Goal: Task Accomplishment & Management: Complete application form

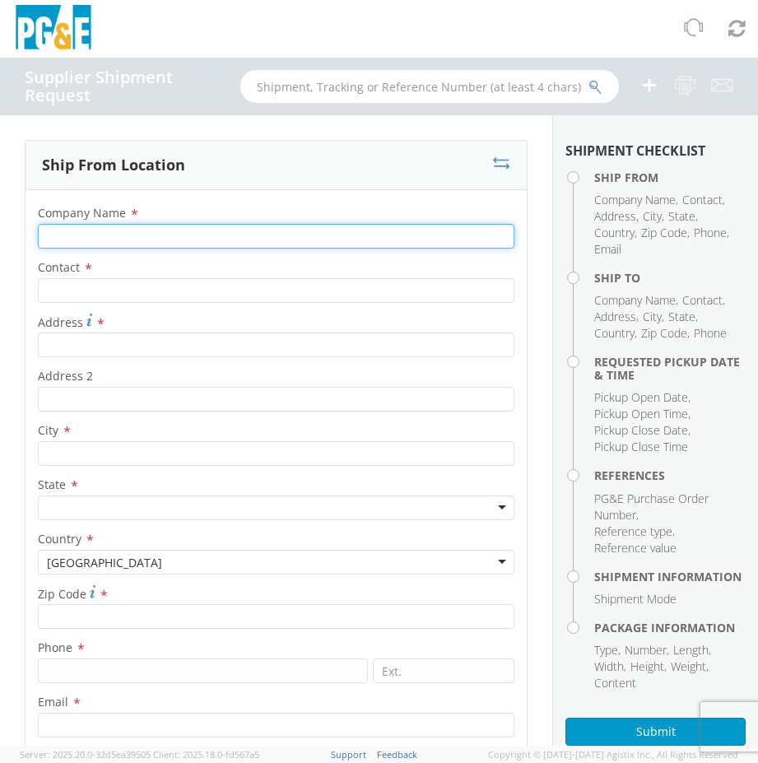
click at [107, 230] on input "Company Name *" at bounding box center [276, 236] width 476 height 25
type input "Thermofin"
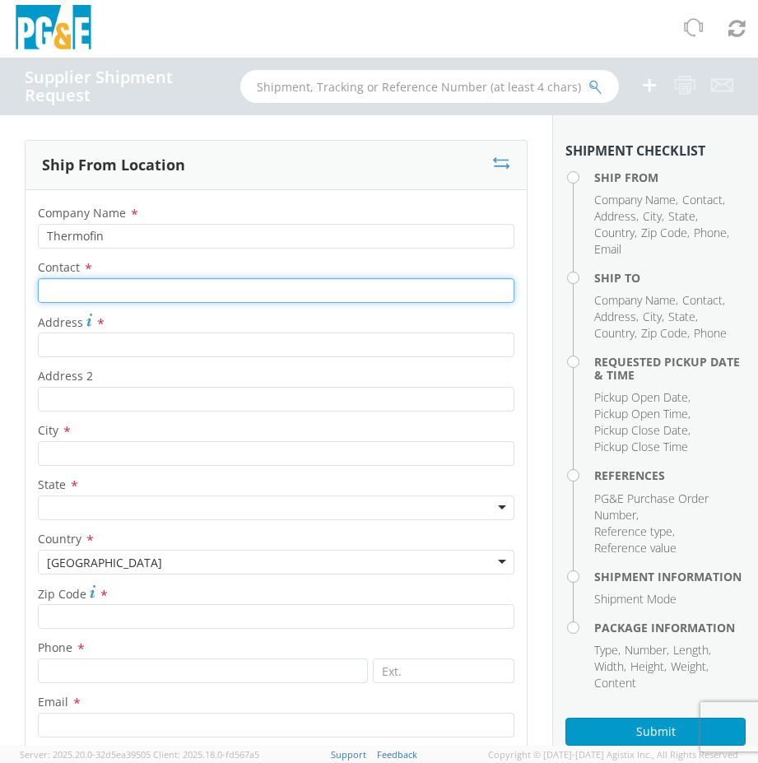
click at [62, 286] on input "Contact *" at bounding box center [276, 290] width 476 height 25
type input "[PERSON_NAME]"
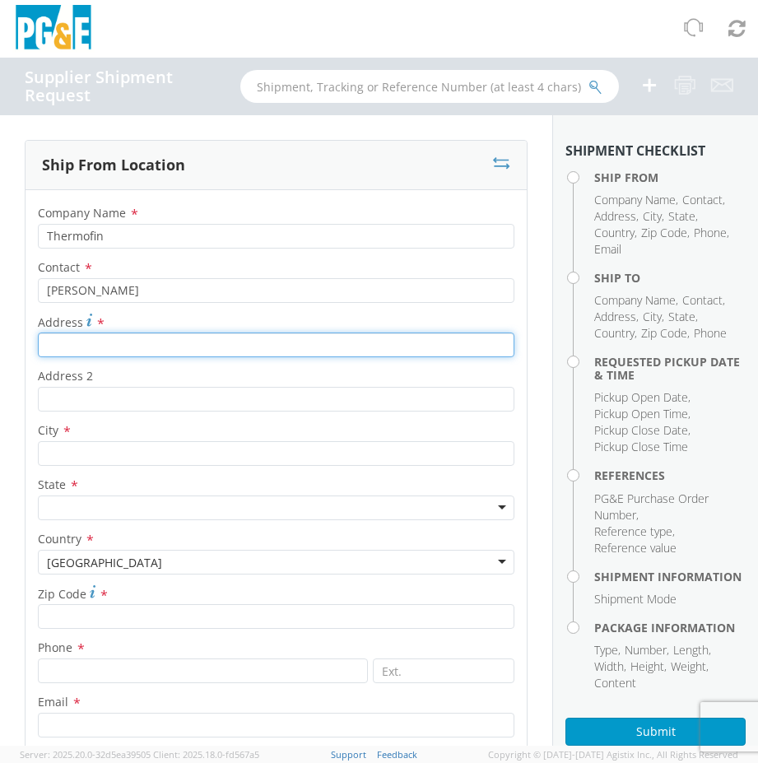
click at [64, 348] on input "Address *" at bounding box center [276, 344] width 476 height 25
type input "[STREET_ADDRESS][PERSON_NAME]"
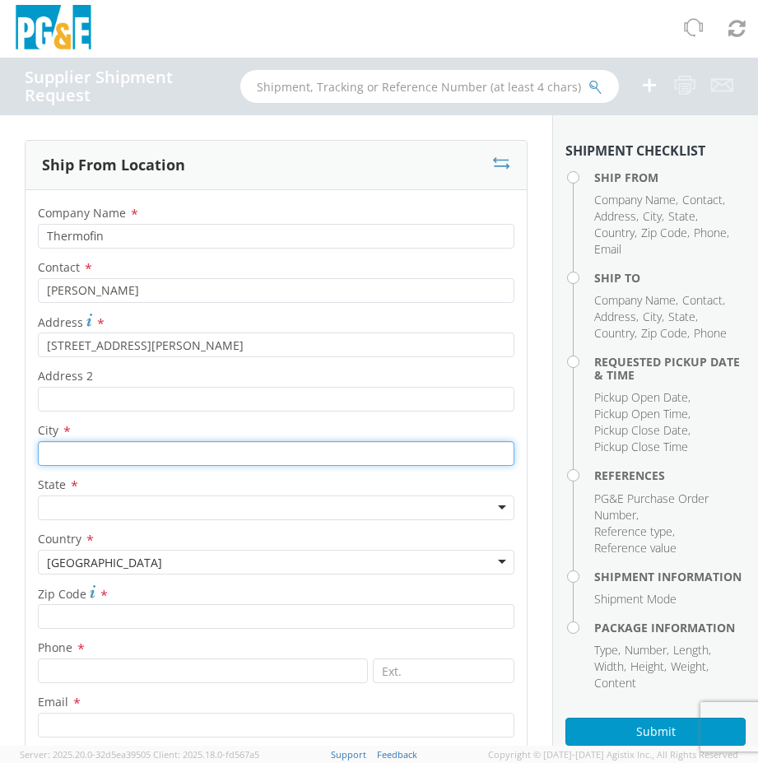
click at [65, 453] on input "City *" at bounding box center [276, 453] width 476 height 25
type input "candiac"
click at [58, 504] on div at bounding box center [276, 507] width 476 height 25
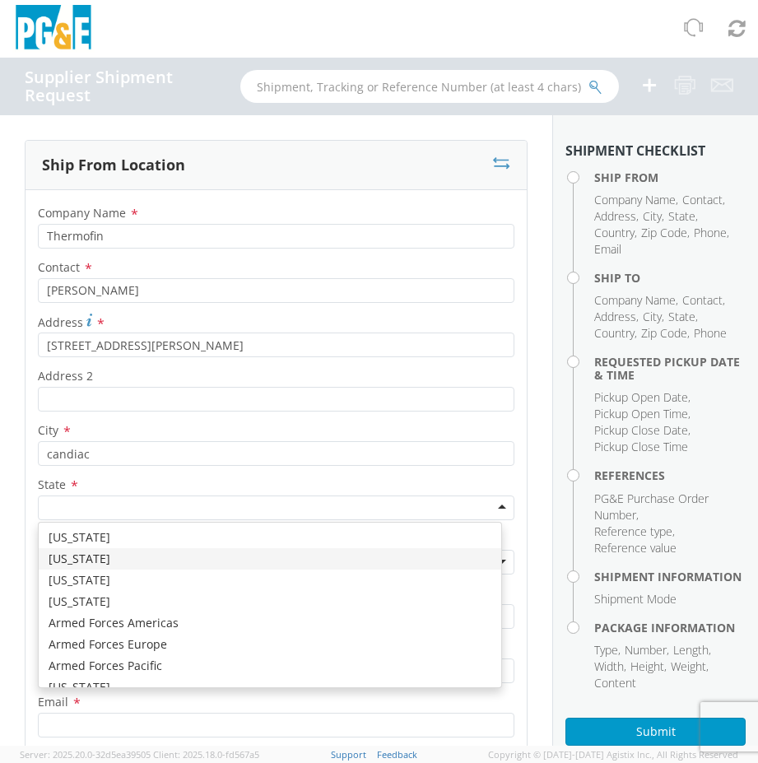
scroll to position [82, 0]
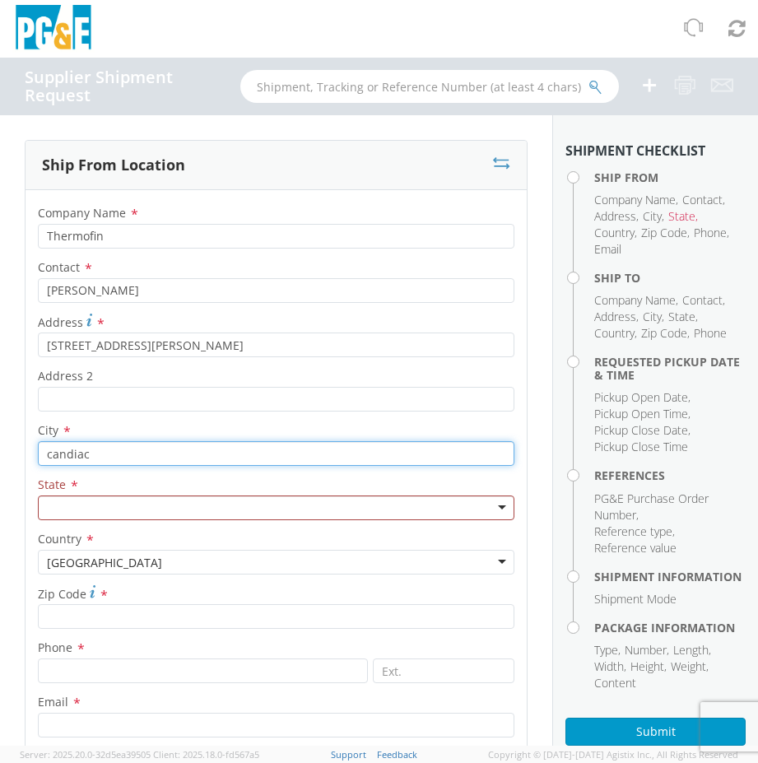
click at [109, 453] on input "candiac" at bounding box center [276, 453] width 476 height 25
click at [480, 558] on div "[GEOGRAPHIC_DATA]" at bounding box center [276, 562] width 476 height 25
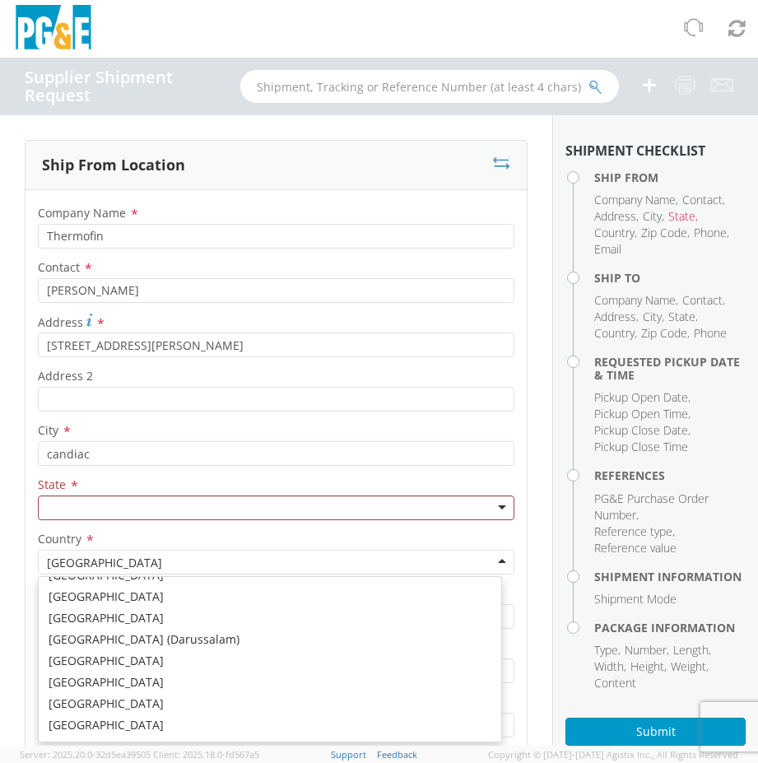
scroll to position [698, 0]
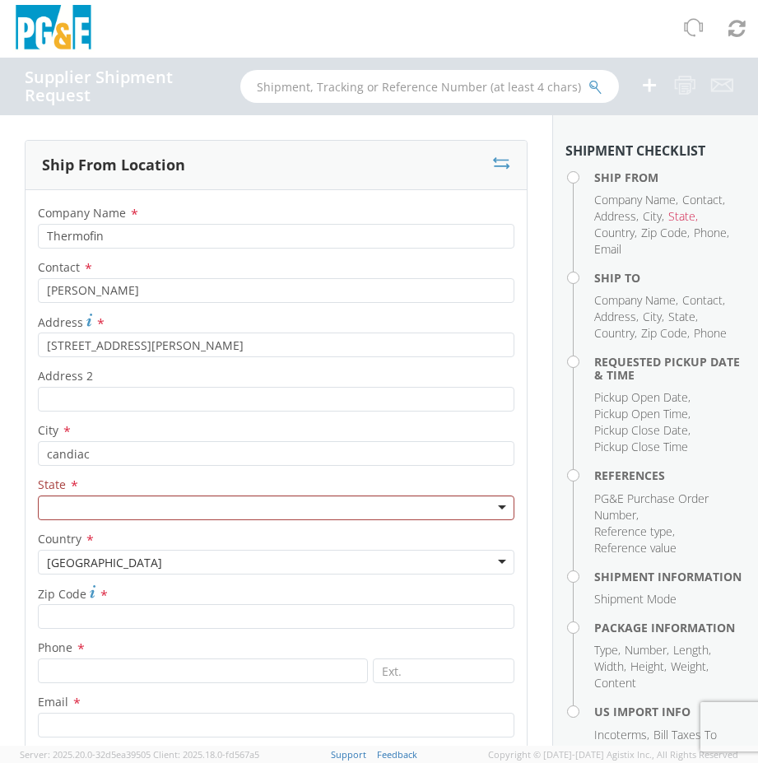
click at [492, 512] on div at bounding box center [276, 507] width 476 height 25
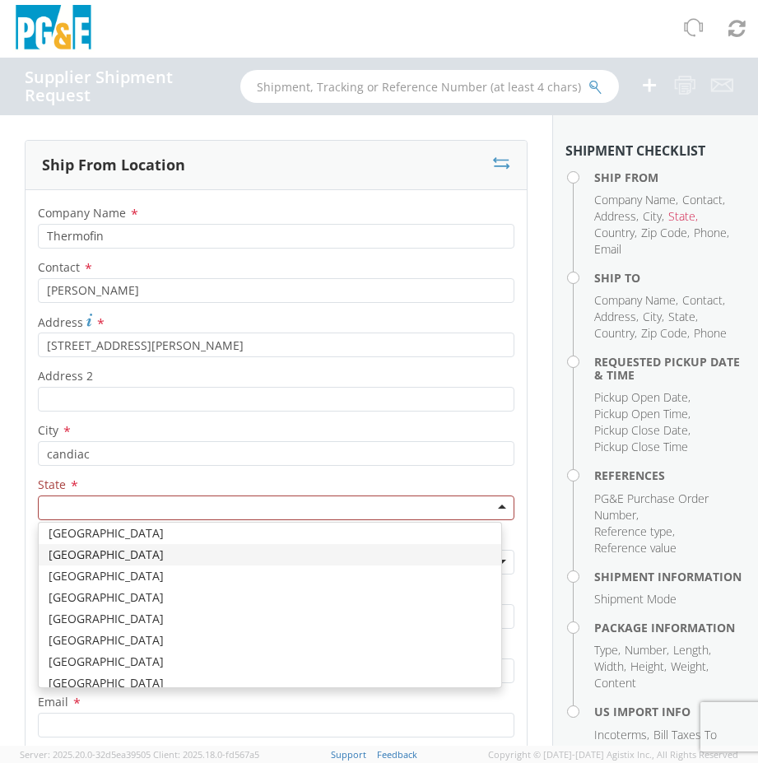
scroll to position [122, 0]
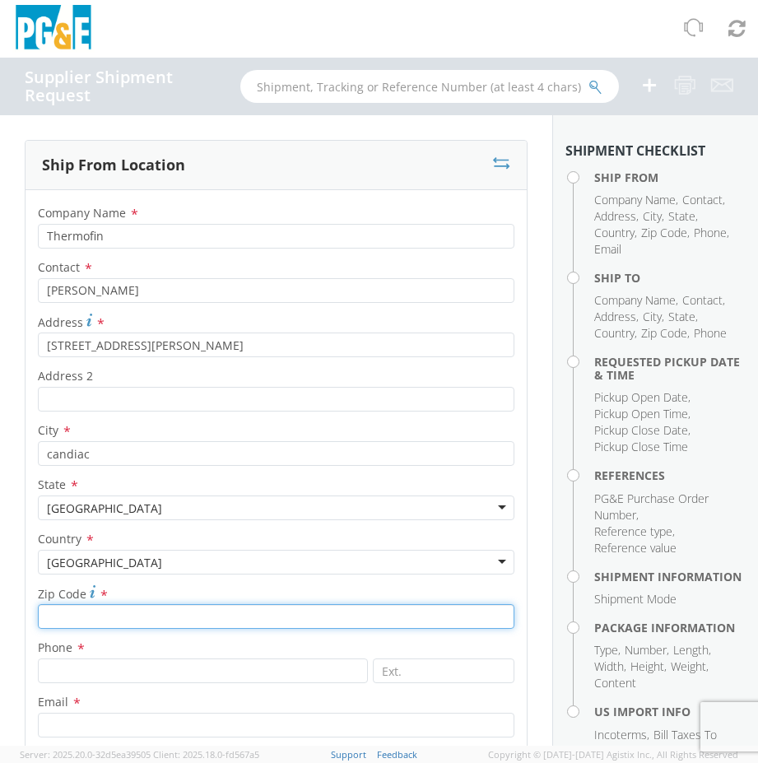
click at [106, 610] on input "Zip Code *" at bounding box center [276, 616] width 476 height 25
type input "j5r1b6"
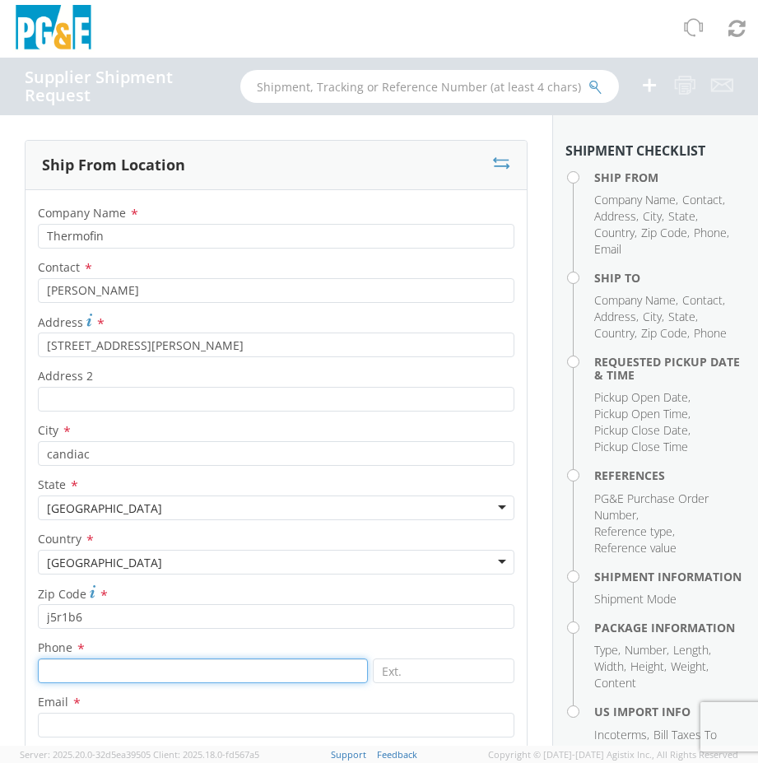
click at [135, 672] on input at bounding box center [203, 670] width 330 height 25
type input "4504444405"
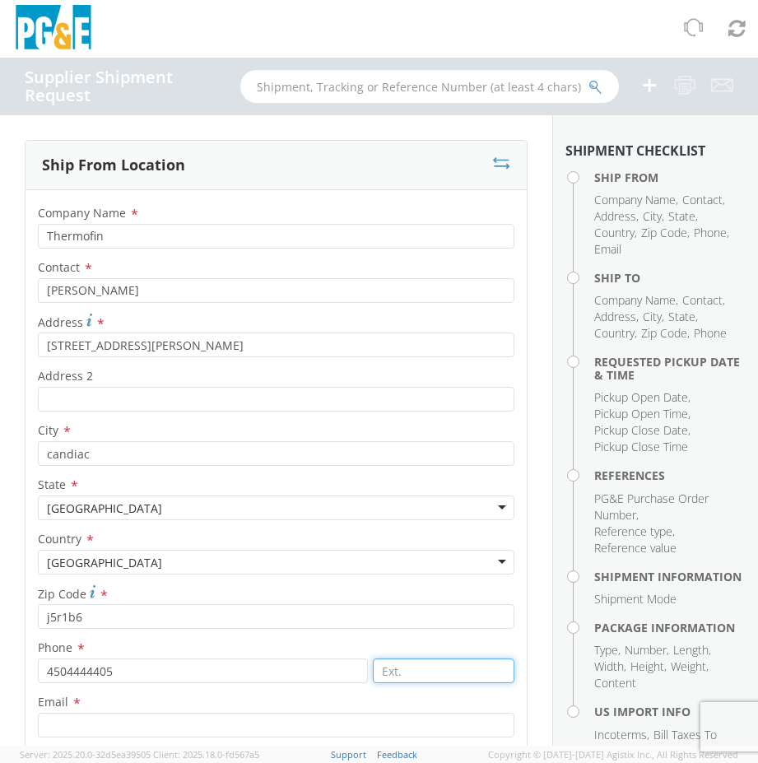
click at [403, 669] on input at bounding box center [444, 670] width 142 height 25
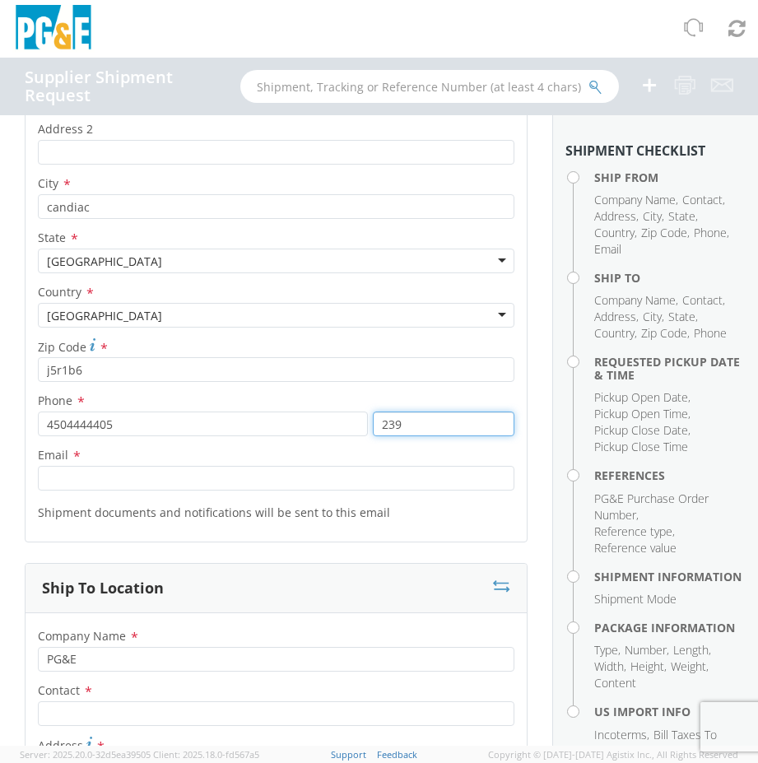
scroll to position [329, 0]
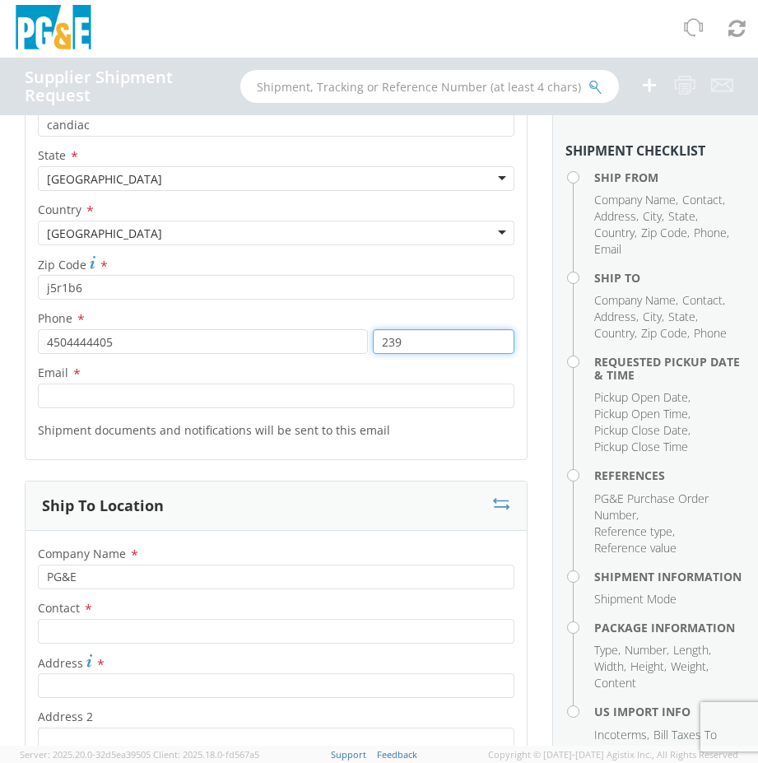
type input "239"
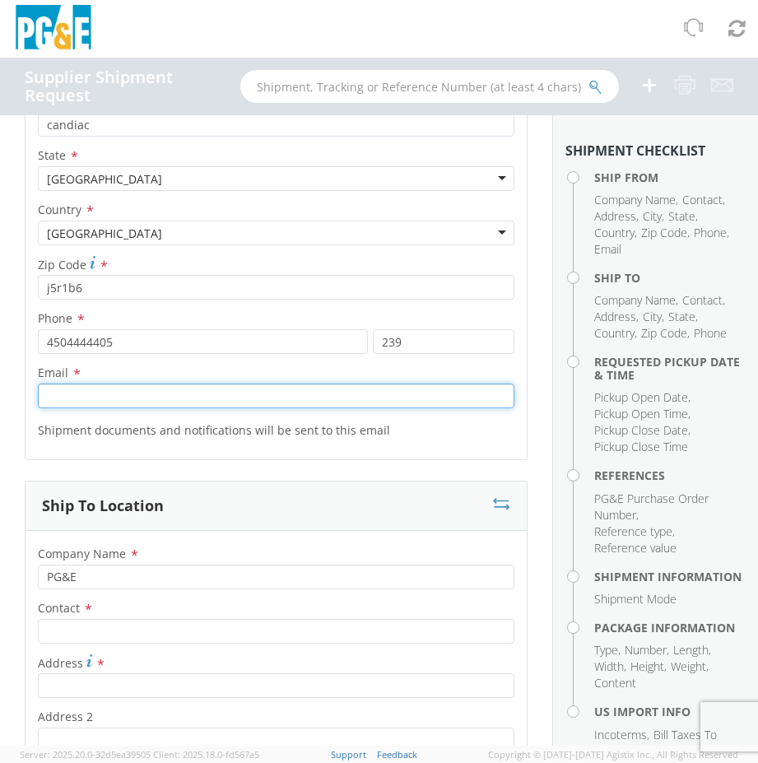
click at [71, 391] on input "Email *" at bounding box center [276, 395] width 476 height 25
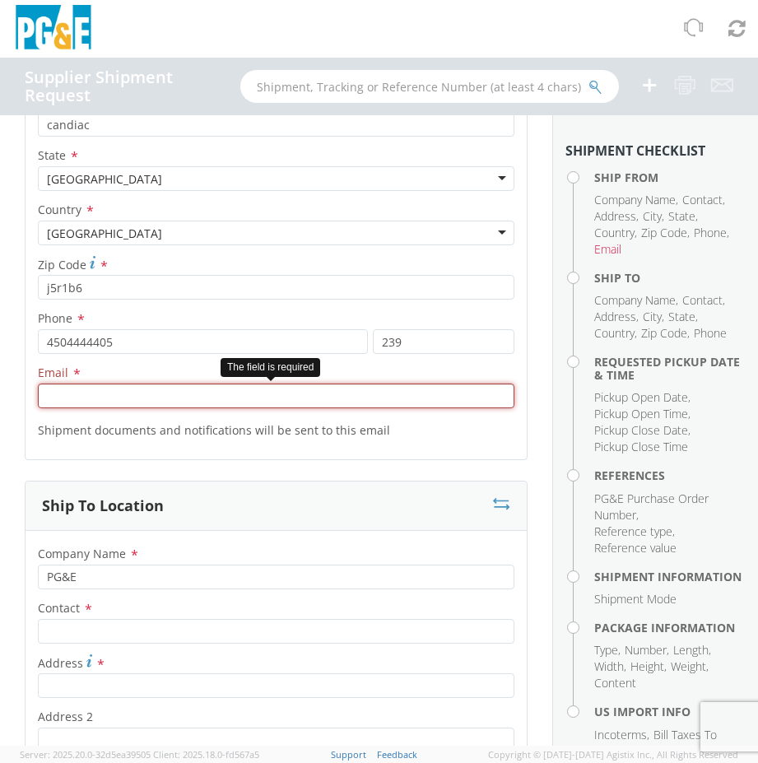
click at [63, 397] on input "Email *" at bounding box center [276, 395] width 476 height 25
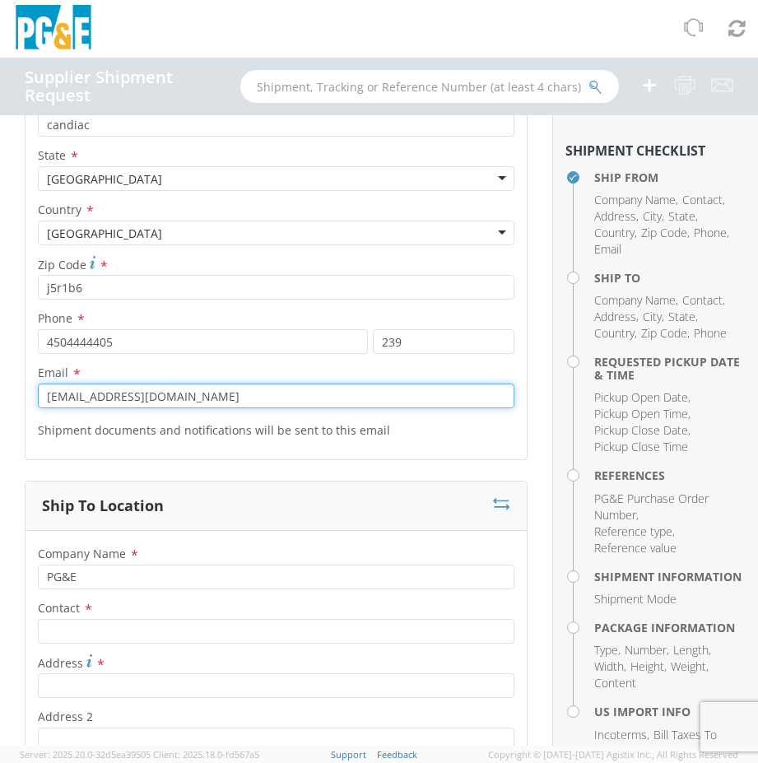
scroll to position [494, 0]
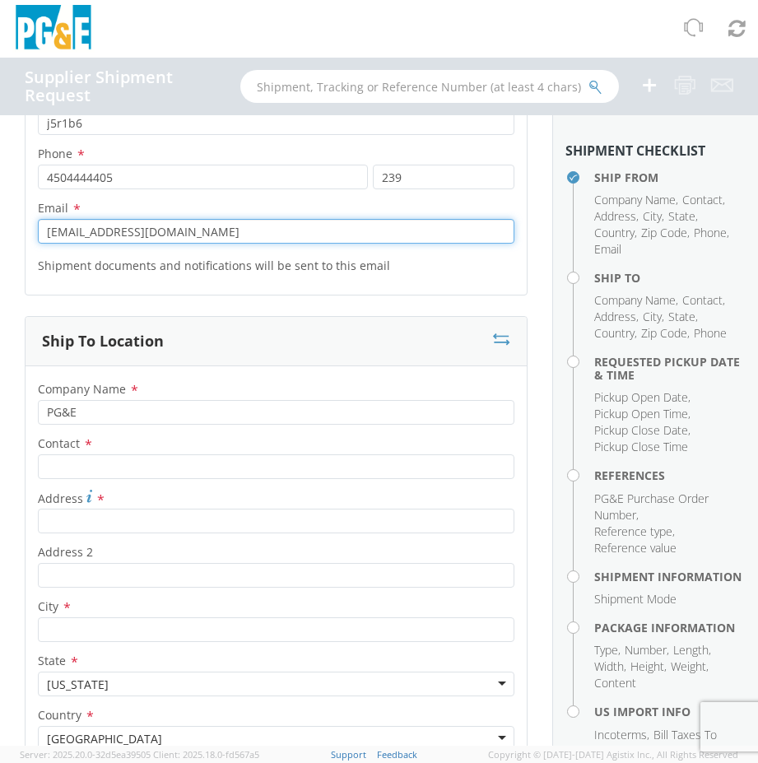
type input "[EMAIL_ADDRESS][DOMAIN_NAME]"
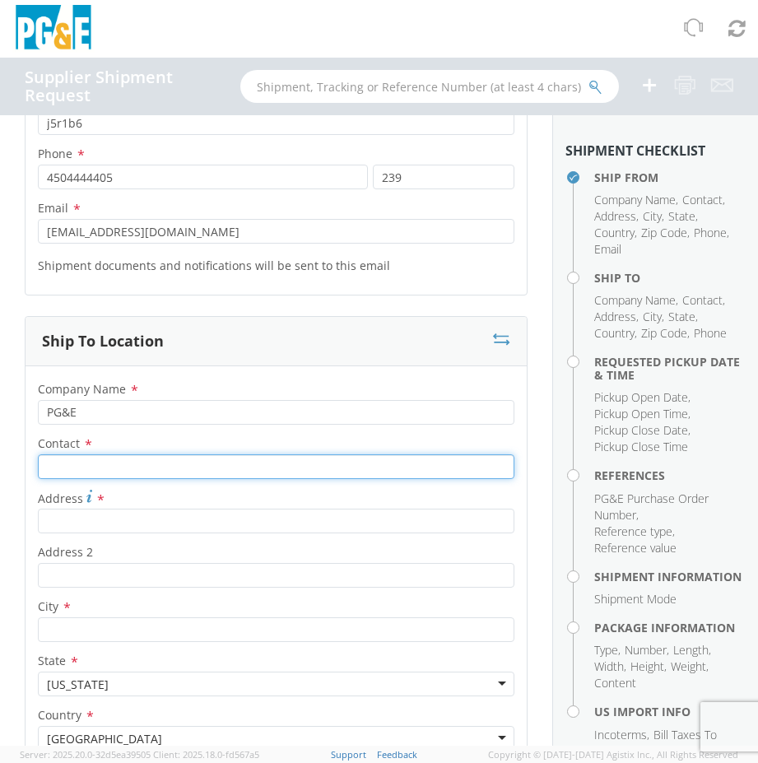
click at [130, 463] on input "Contact *" at bounding box center [276, 466] width 476 height 25
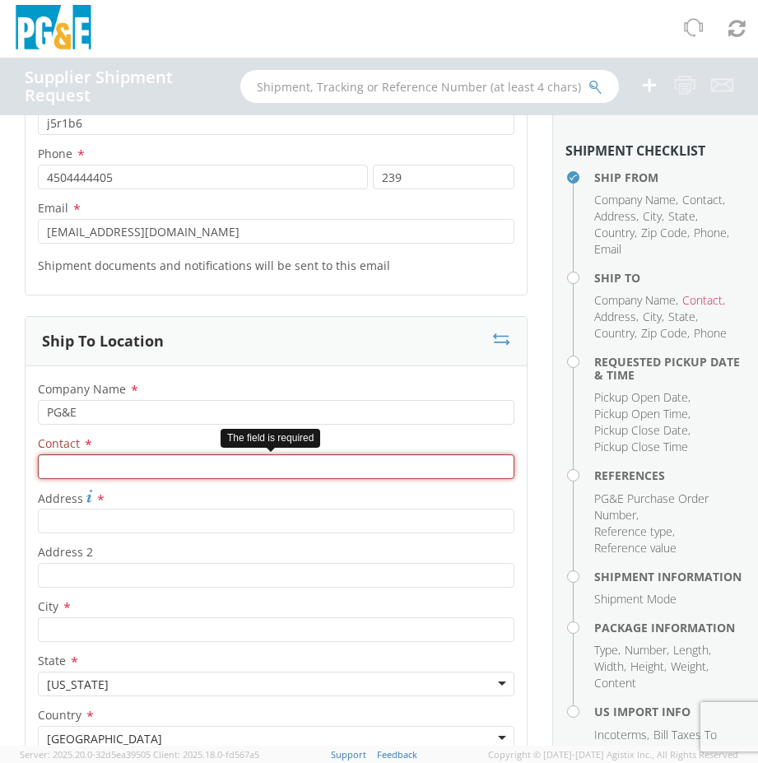
click at [116, 472] on input "Contact *" at bounding box center [276, 466] width 476 height 25
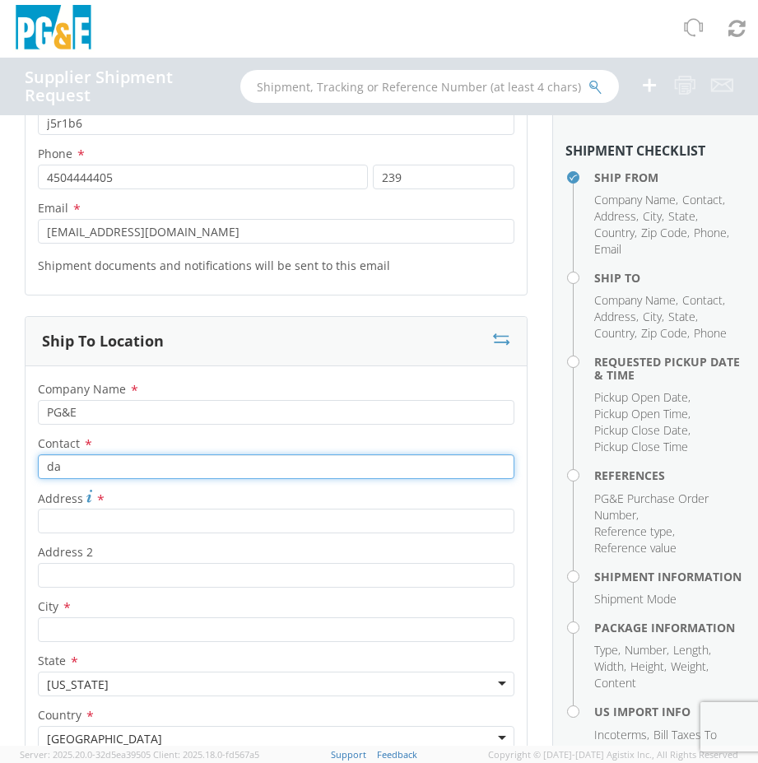
type input "d"
type input "[PERSON_NAME]"
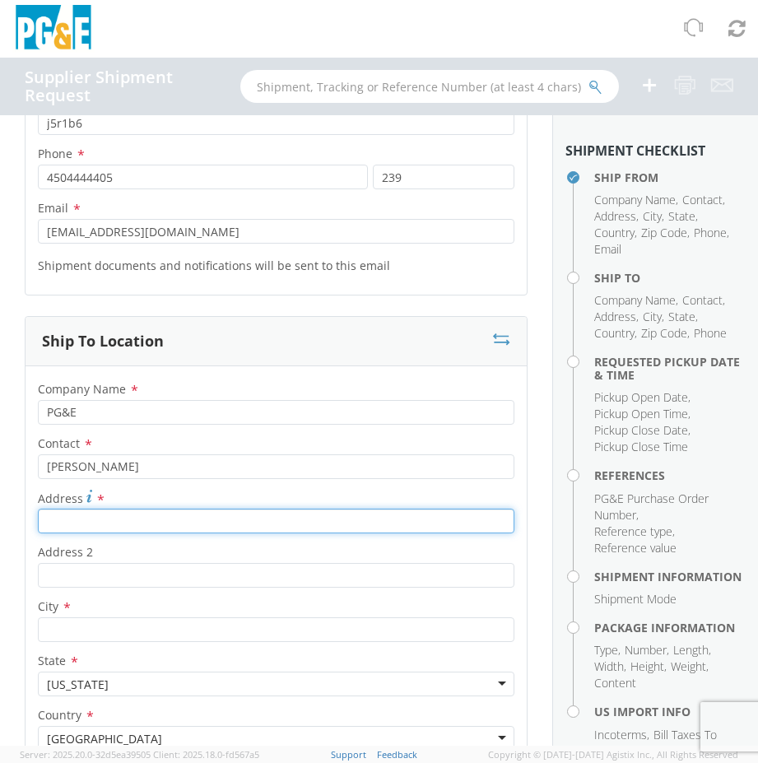
click at [124, 521] on input "Address *" at bounding box center [276, 521] width 476 height 25
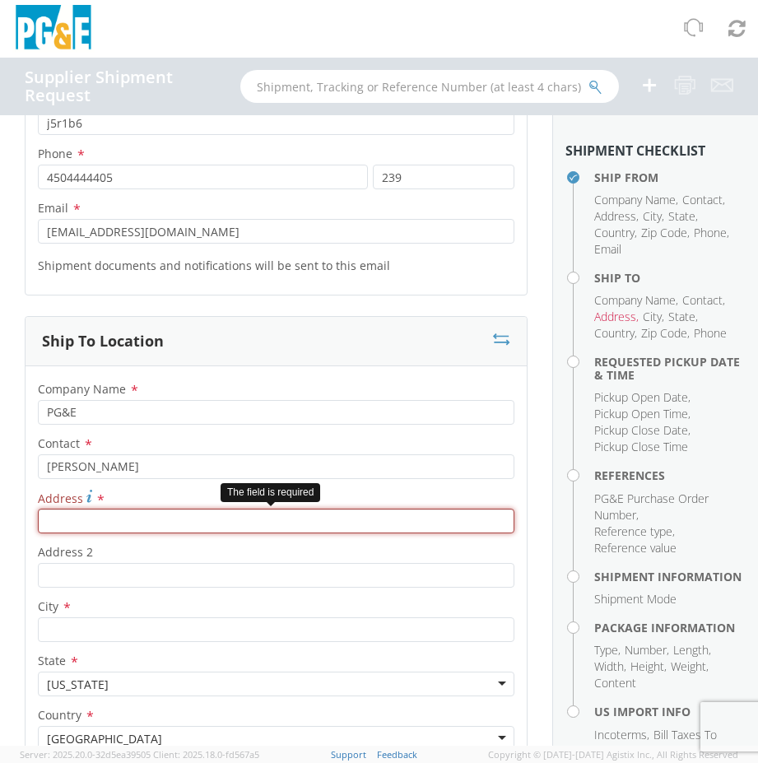
click at [93, 515] on input "Address *" at bounding box center [276, 521] width 476 height 25
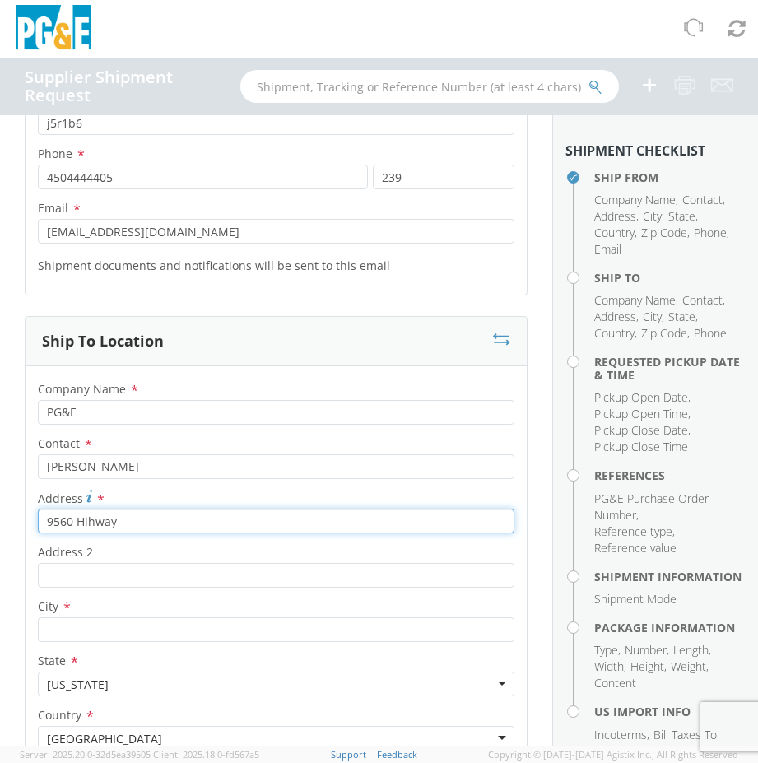
click at [88, 518] on input "9560 Hihway" at bounding box center [276, 521] width 476 height 25
click at [142, 523] on input "9560 Highway" at bounding box center [276, 521] width 476 height 25
type input "[STREET_ADDRESS]"
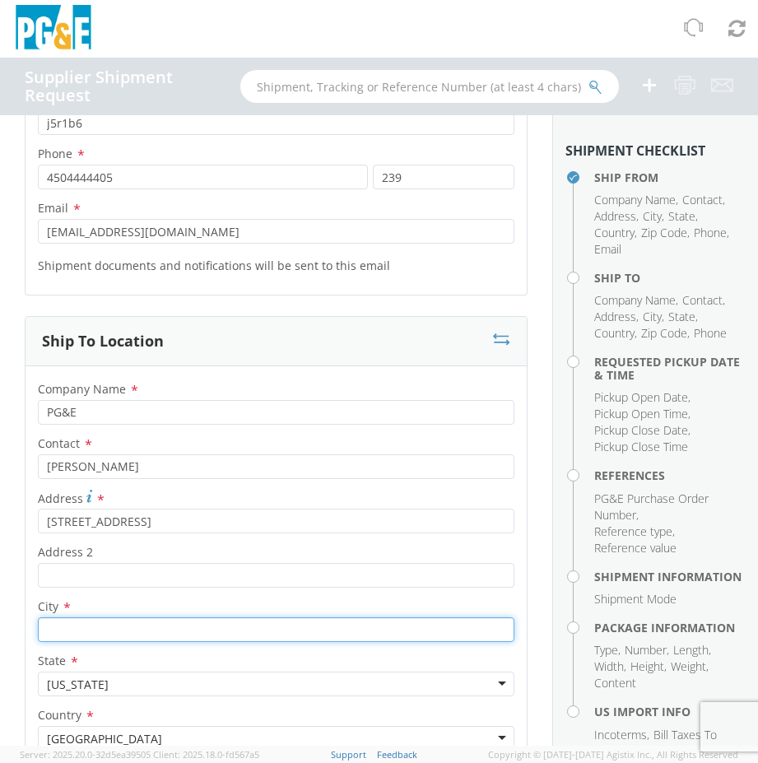
click at [119, 627] on input "City *" at bounding box center [276, 629] width 476 height 25
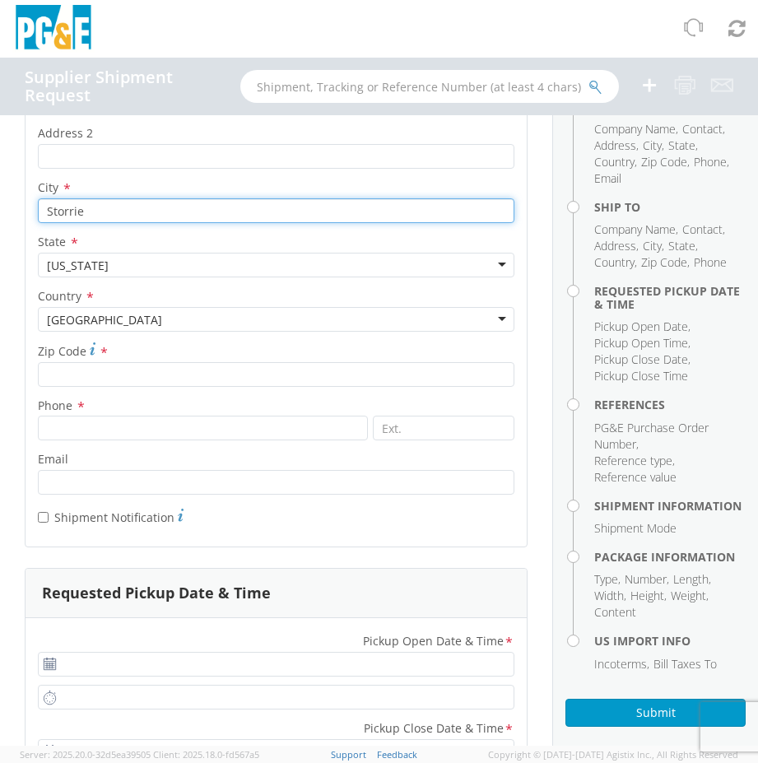
scroll to position [918, 0]
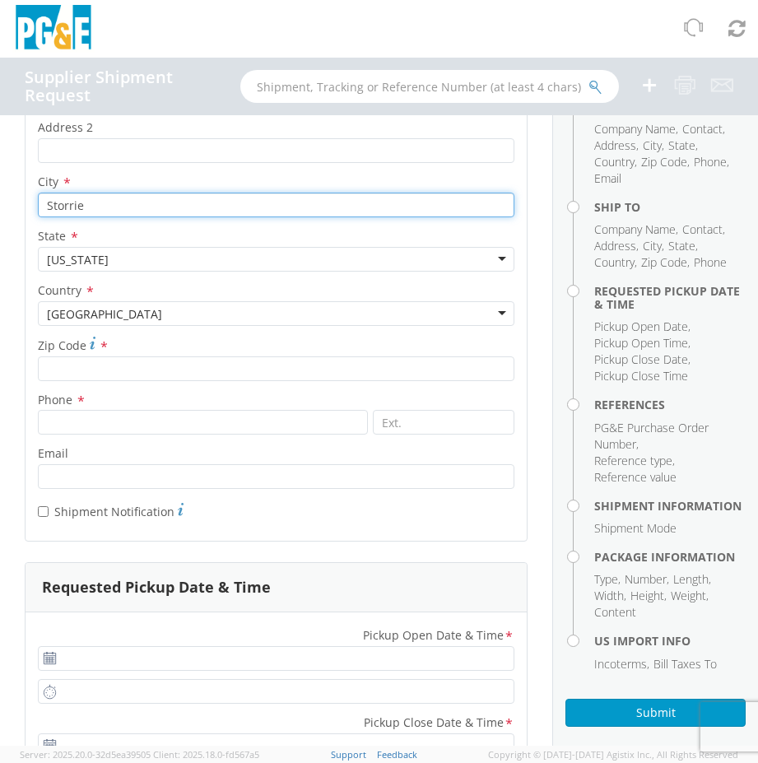
type input "Storrie"
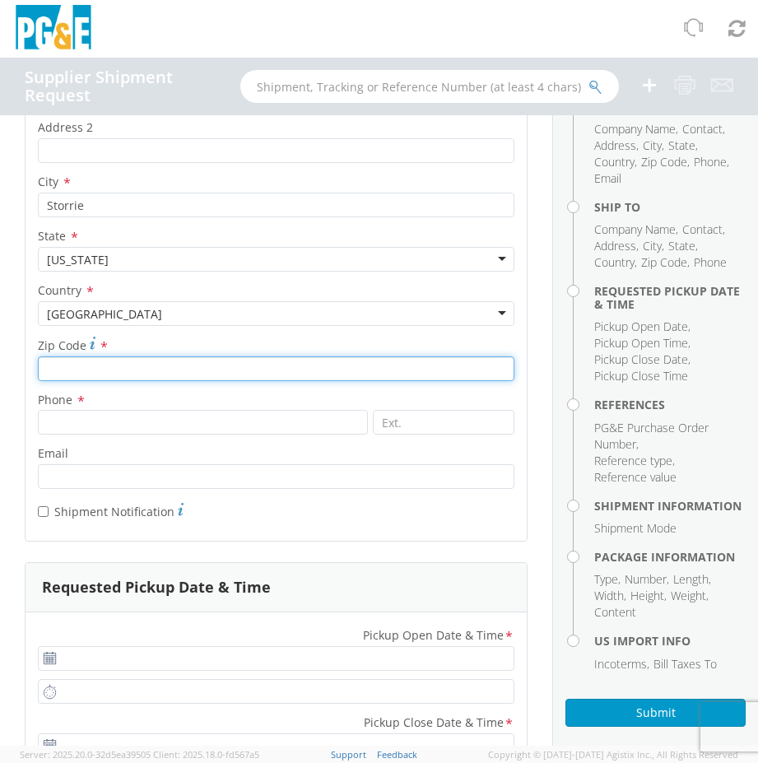
click at [135, 363] on input "Zip Code *" at bounding box center [276, 368] width 476 height 25
type input "95980"
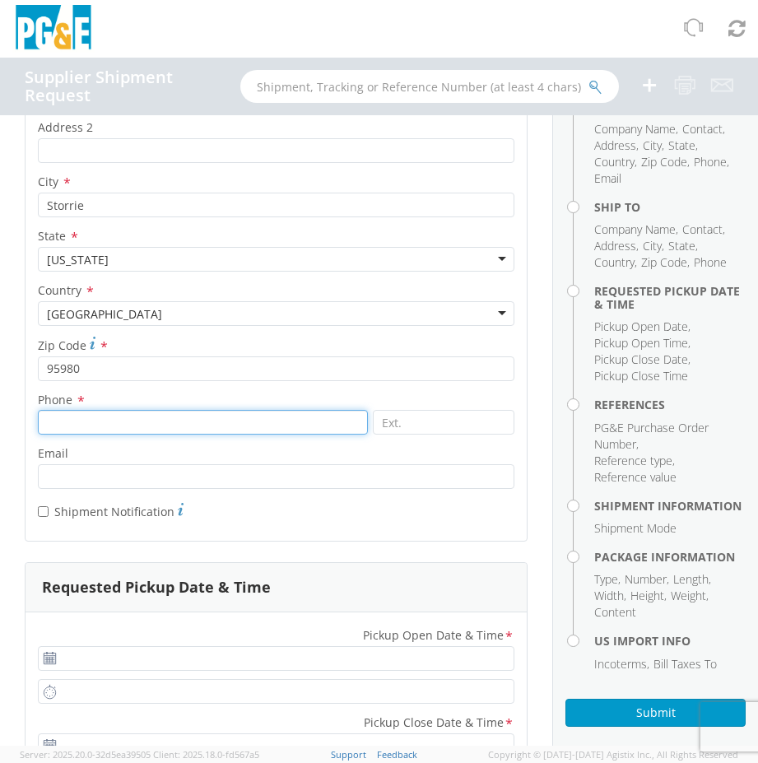
click at [123, 420] on input at bounding box center [203, 422] width 330 height 25
click at [119, 425] on input at bounding box center [203, 422] width 330 height 25
click at [88, 419] on input at bounding box center [203, 422] width 330 height 25
type input "8007567243"
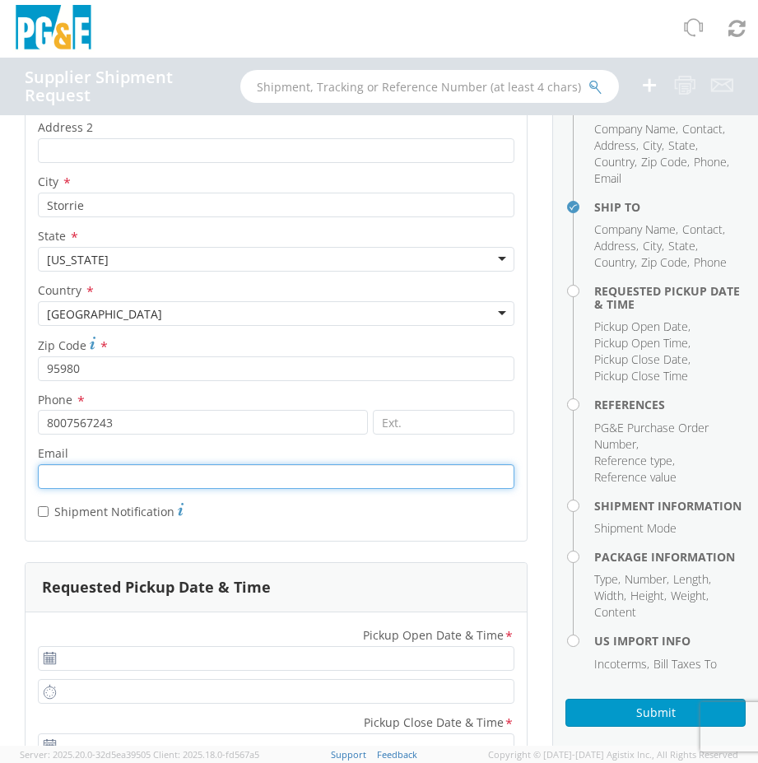
click at [91, 476] on input "Email *" at bounding box center [276, 476] width 476 height 25
paste input "[EMAIL_ADDRESS][DOMAIN_NAME]"
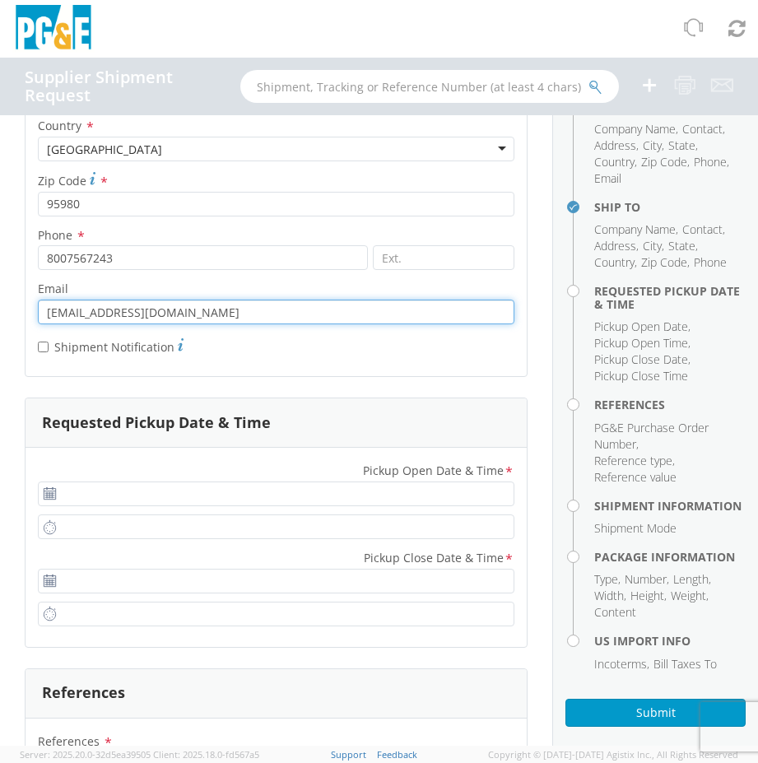
scroll to position [1248, 0]
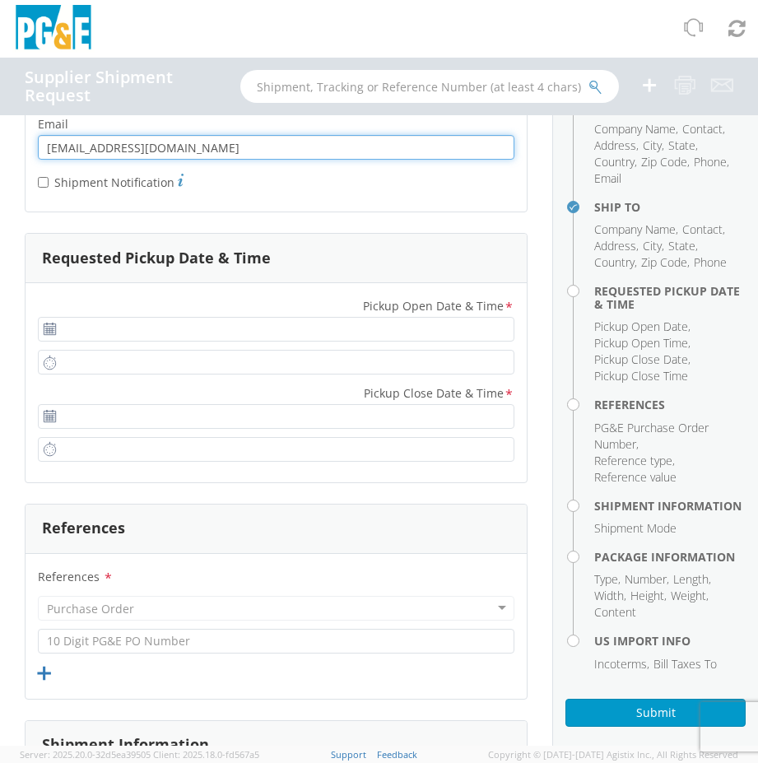
type input "[EMAIL_ADDRESS][DOMAIN_NAME]"
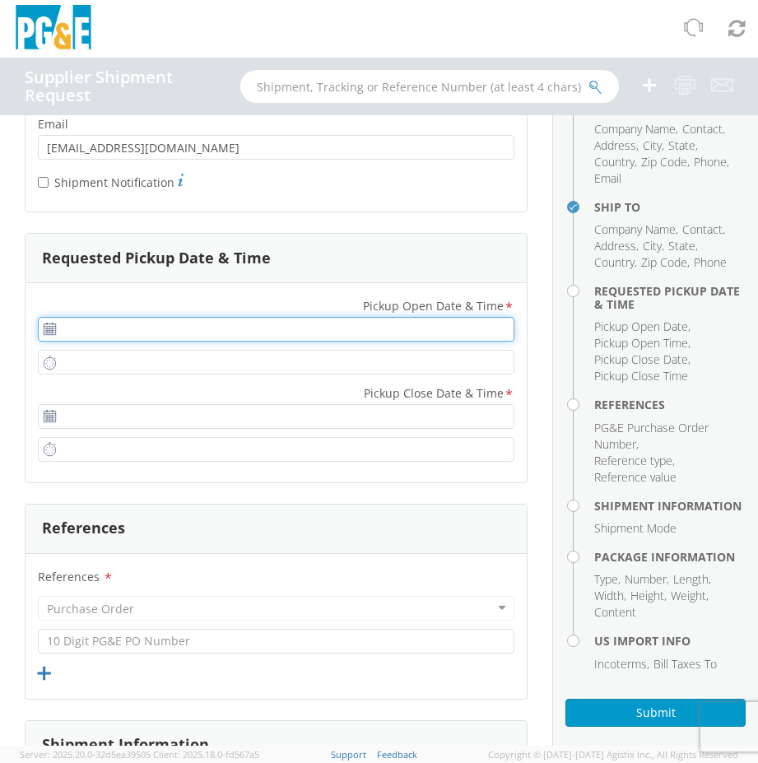
type input "[DATE]"
click at [78, 340] on input "[DATE]" at bounding box center [276, 329] width 476 height 25
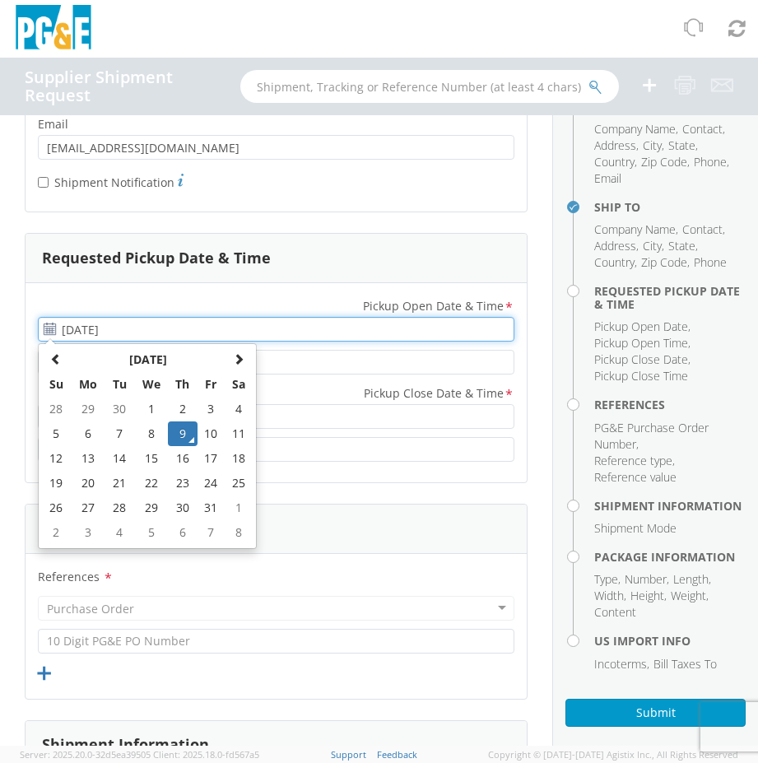
click at [179, 430] on td "9" at bounding box center [182, 433] width 29 height 25
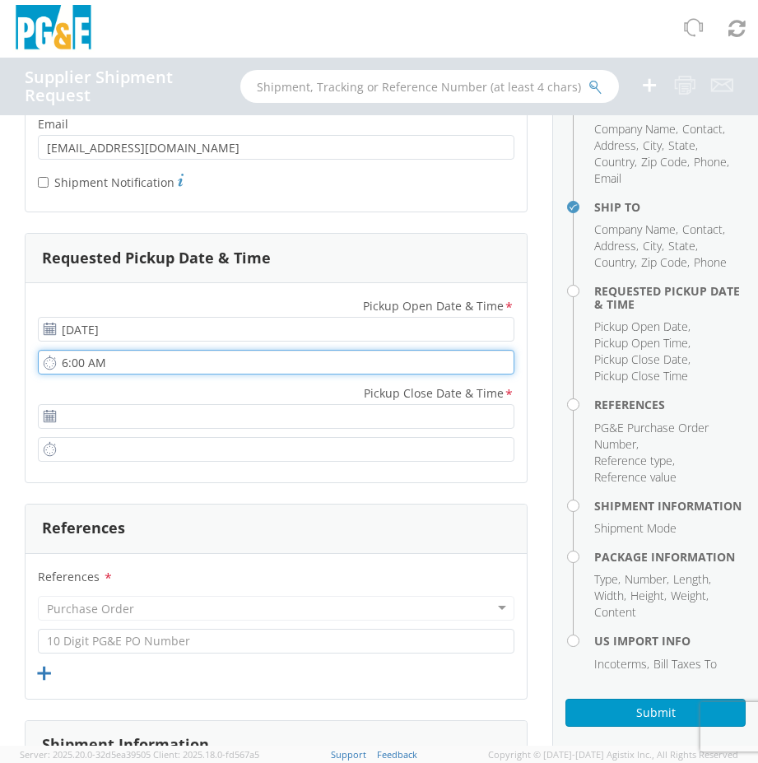
click at [156, 367] on input "6:00 AM" at bounding box center [276, 362] width 476 height 25
type input "7:00 AM"
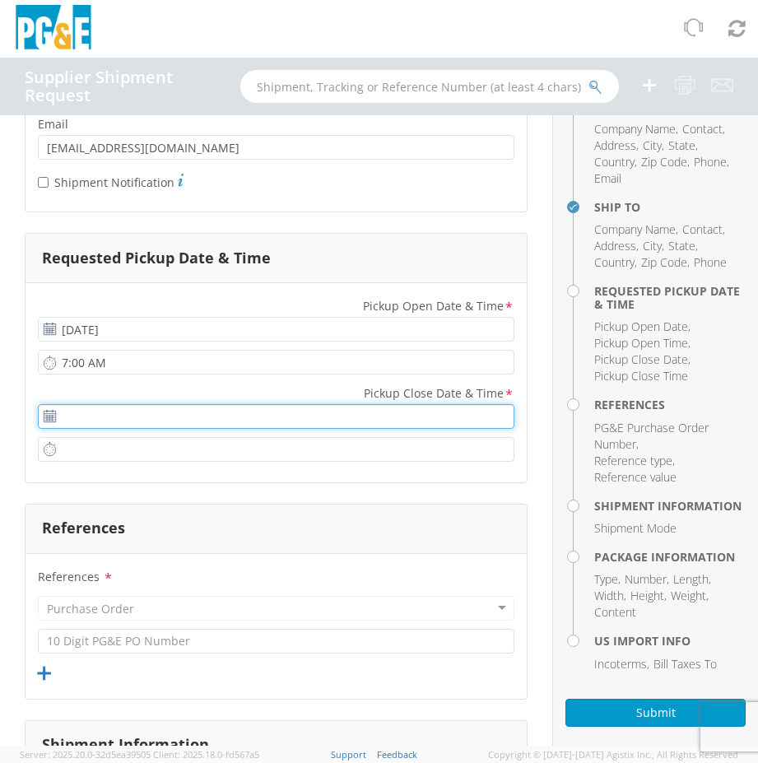
type input "[DATE]"
click at [124, 423] on input "[DATE]" at bounding box center [276, 416] width 476 height 25
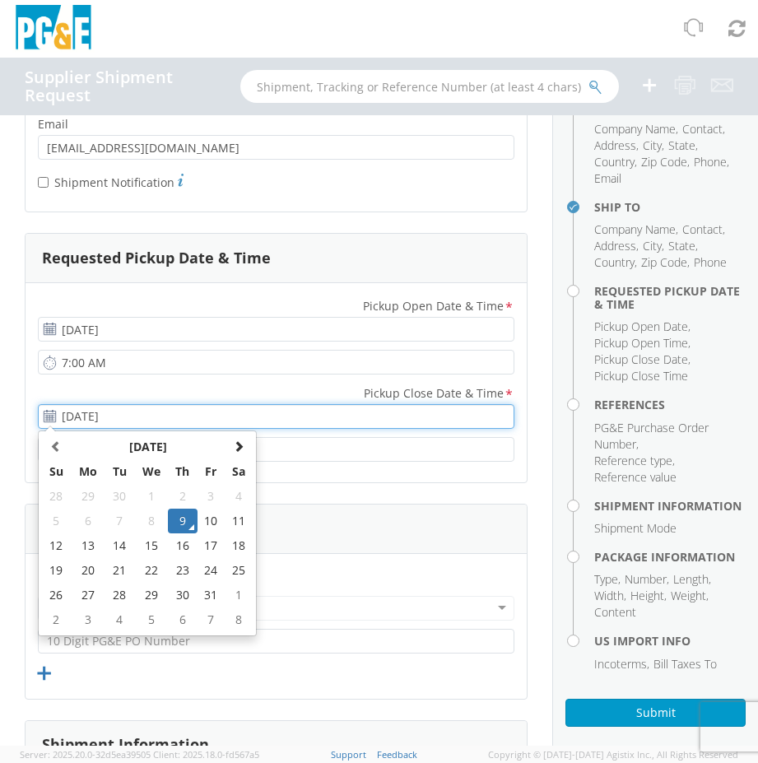
click at [128, 416] on input "[DATE]" at bounding box center [276, 416] width 476 height 25
click at [400, 412] on input "[DATE]" at bounding box center [276, 416] width 476 height 25
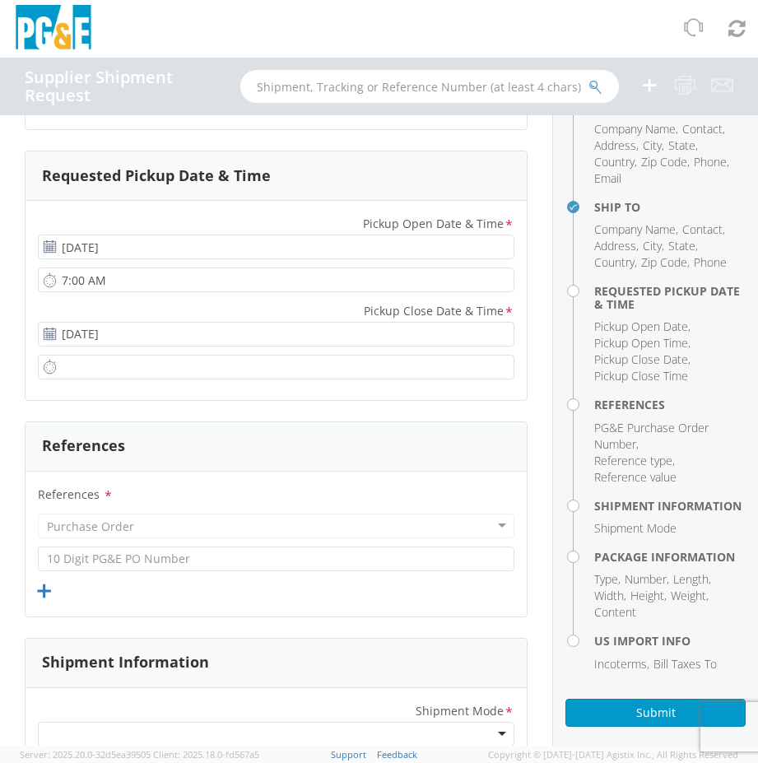
click at [518, 403] on div "Ship From Location Company Name * Thermofin Contact * [PERSON_NAME] Address * […" at bounding box center [276, 684] width 552 height 3798
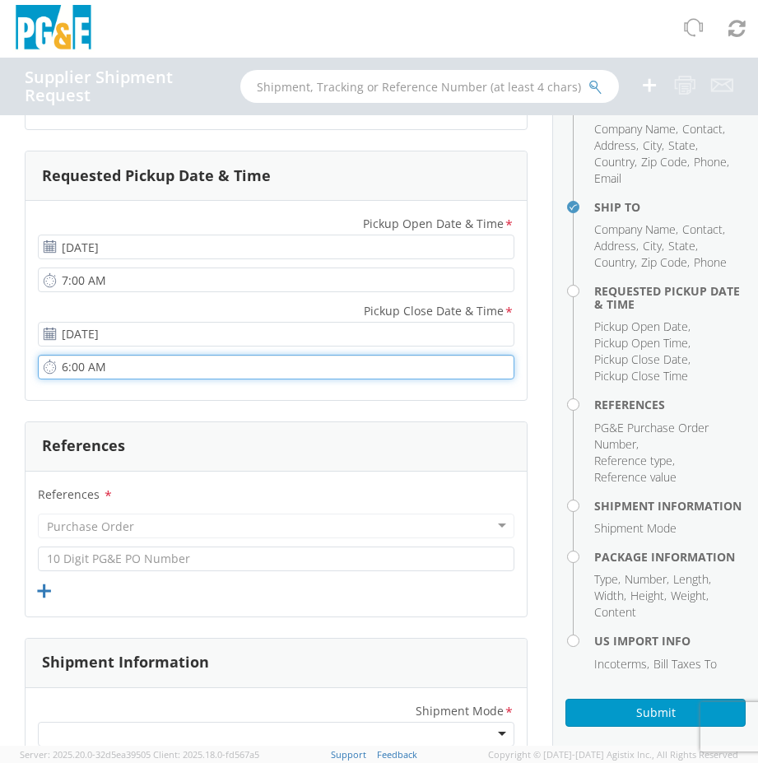
click at [100, 367] on input "6:00 AM" at bounding box center [276, 367] width 476 height 25
drag, startPoint x: 124, startPoint y: 363, endPoint x: 86, endPoint y: 370, distance: 38.4
click at [86, 370] on input "6:00 AM" at bounding box center [276, 367] width 476 height 25
click at [115, 360] on input "6:PM AM" at bounding box center [276, 367] width 476 height 25
click at [67, 370] on input "6:PM" at bounding box center [276, 367] width 476 height 25
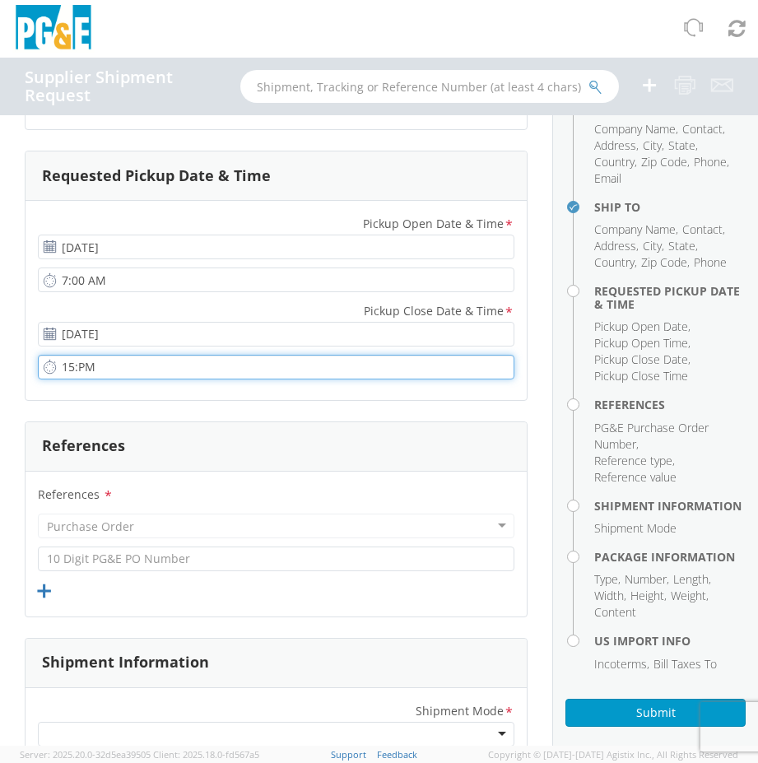
click at [76, 360] on input "15:PM" at bounding box center [276, 367] width 476 height 25
click at [77, 370] on input "15:PM" at bounding box center [276, 367] width 476 height 25
click at [74, 369] on input "1500M" at bounding box center [276, 367] width 476 height 25
click at [67, 367] on input "1500M" at bounding box center [276, 367] width 476 height 25
click at [96, 367] on input "1500M" at bounding box center [276, 367] width 476 height 25
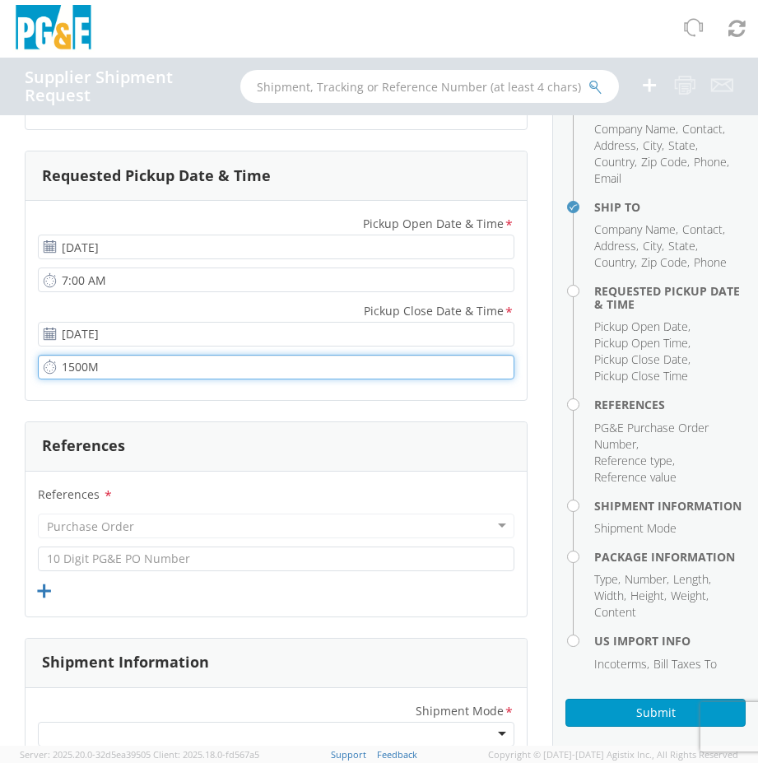
click at [96, 367] on input "1500M" at bounding box center [276, 367] width 476 height 25
drag, startPoint x: 113, startPoint y: 366, endPoint x: 42, endPoint y: 369, distance: 70.8
click at [42, 369] on input "1500M" at bounding box center [276, 367] width 476 height 25
drag, startPoint x: 122, startPoint y: 365, endPoint x: 60, endPoint y: 367, distance: 61.7
click at [60, 367] on input "15500M" at bounding box center [276, 367] width 476 height 25
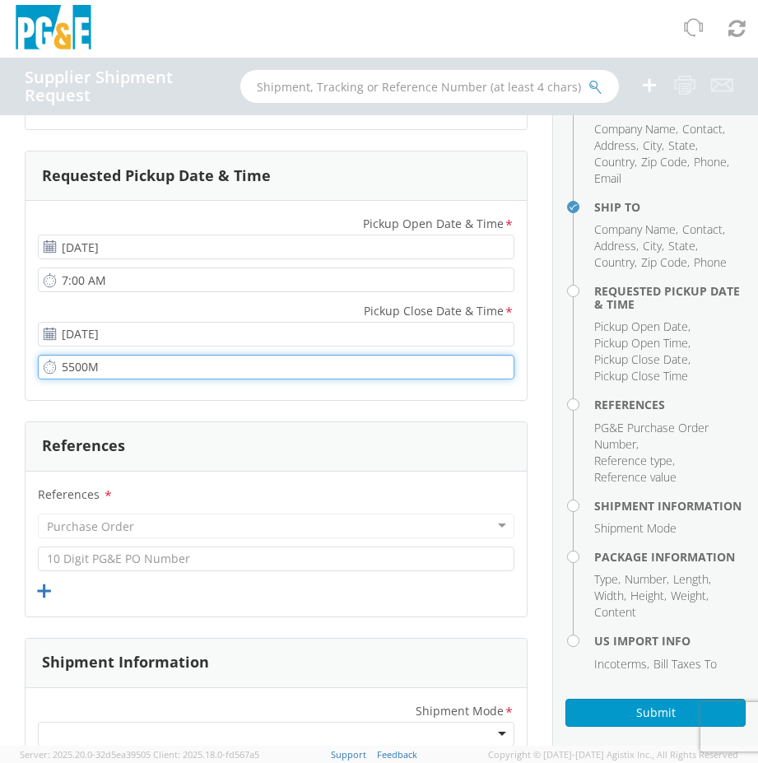
drag, startPoint x: 63, startPoint y: 365, endPoint x: 114, endPoint y: 370, distance: 51.3
click at [114, 370] on input "5500M" at bounding box center [276, 367] width 476 height 25
click at [112, 369] on input "500M" at bounding box center [276, 367] width 476 height 25
click at [111, 369] on input "50" at bounding box center [276, 367] width 476 height 25
type input "5"
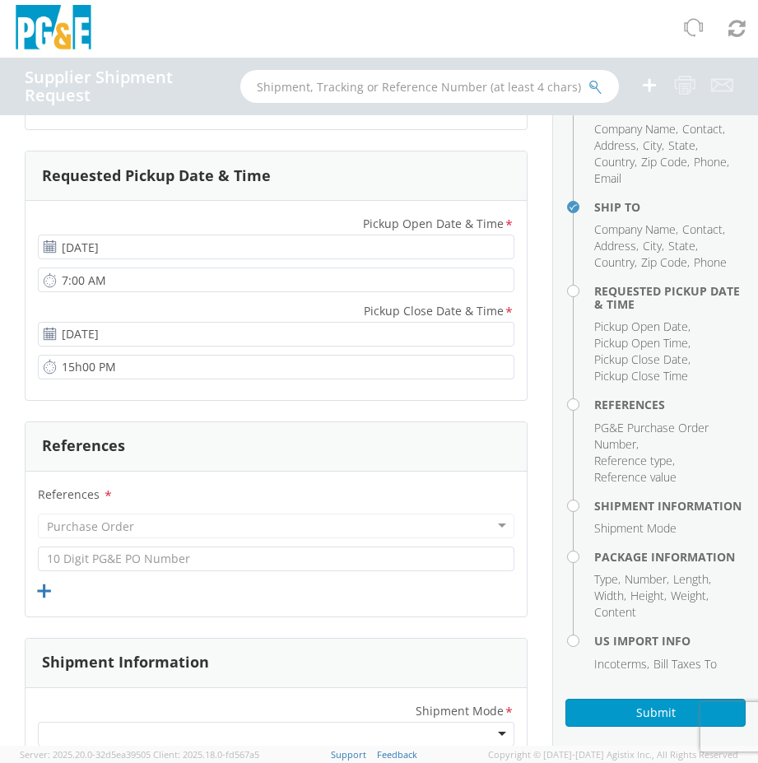
type input "3:00 PM"
click at [183, 515] on div "Purchase Order" at bounding box center [276, 526] width 476 height 25
click at [150, 526] on div "Purchase Order" at bounding box center [276, 526] width 476 height 25
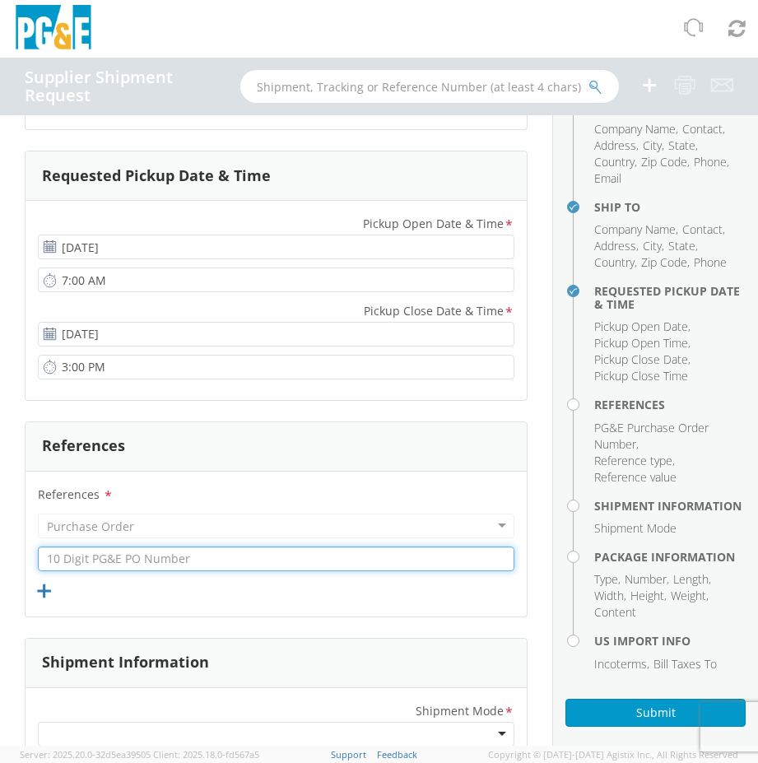
click at [137, 557] on input "text" at bounding box center [276, 558] width 476 height 25
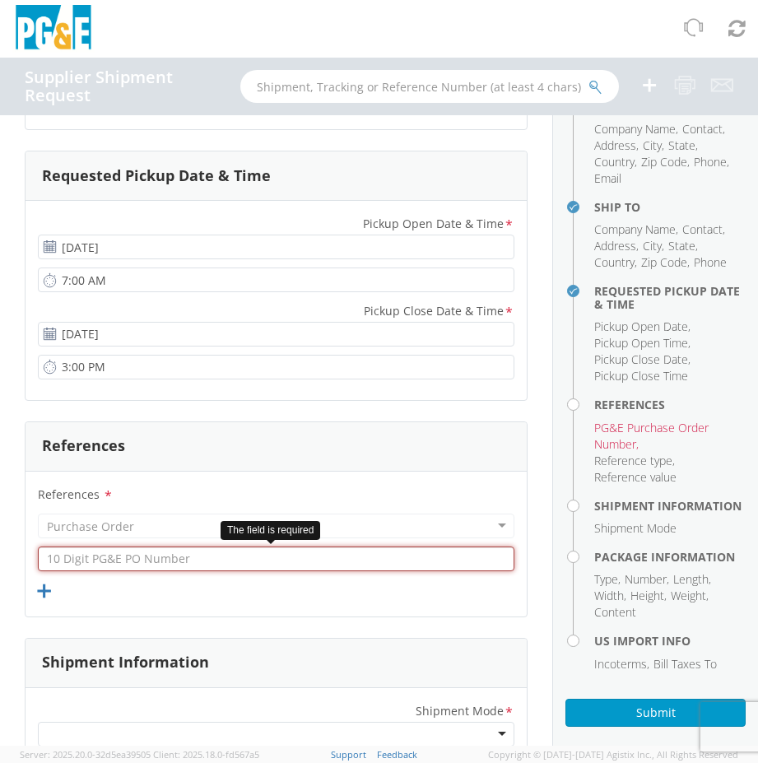
click at [123, 555] on input "text" at bounding box center [276, 558] width 476 height 25
paste input "2701158221"
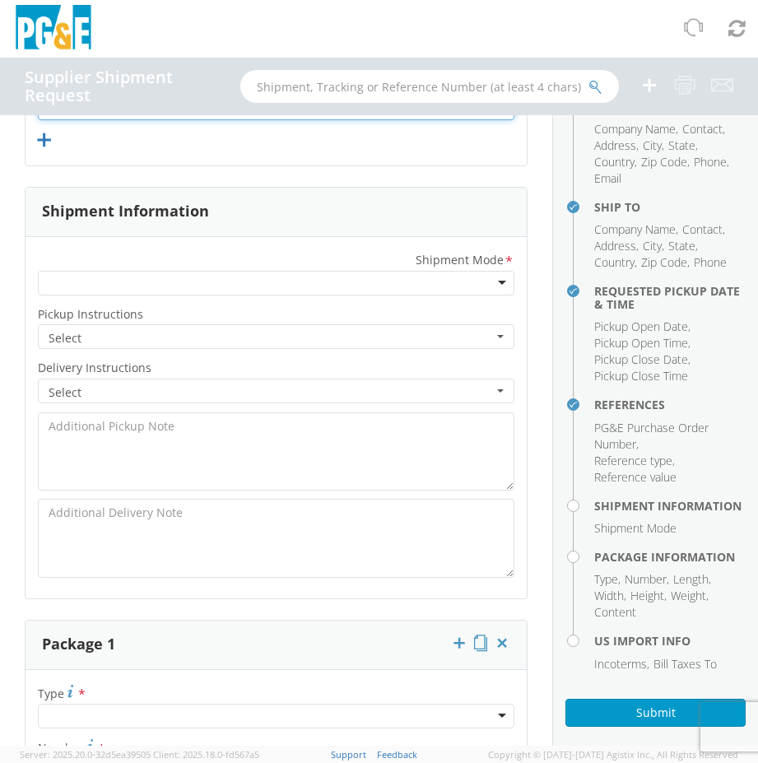
scroll to position [1791, 0]
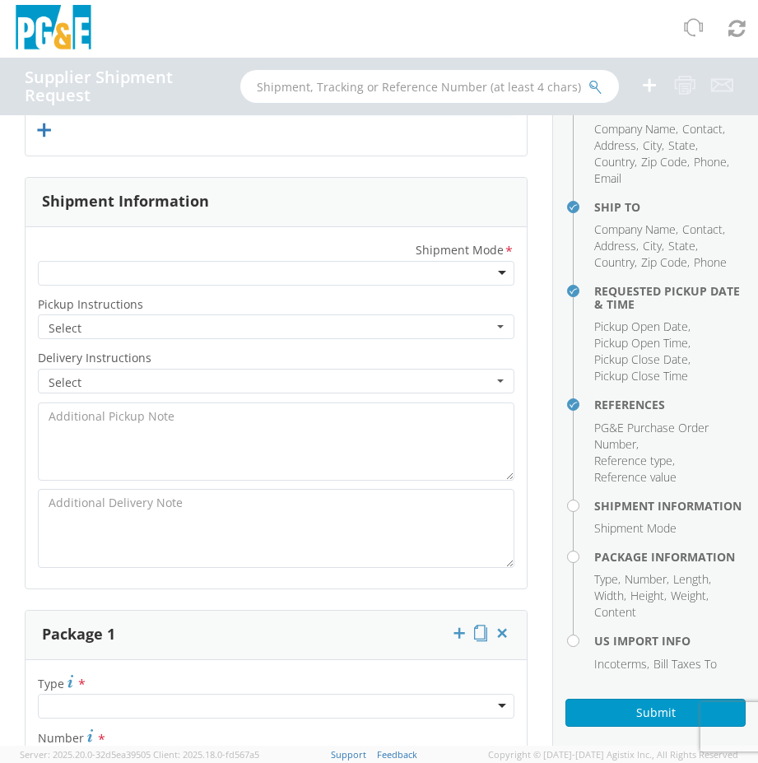
type input "2701158221"
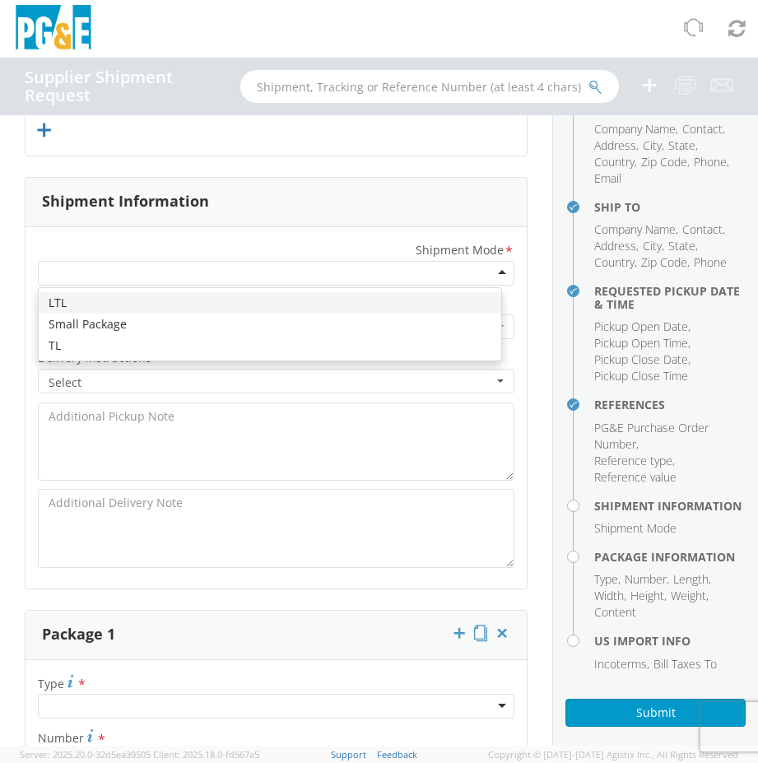
click at [486, 276] on div at bounding box center [276, 273] width 476 height 25
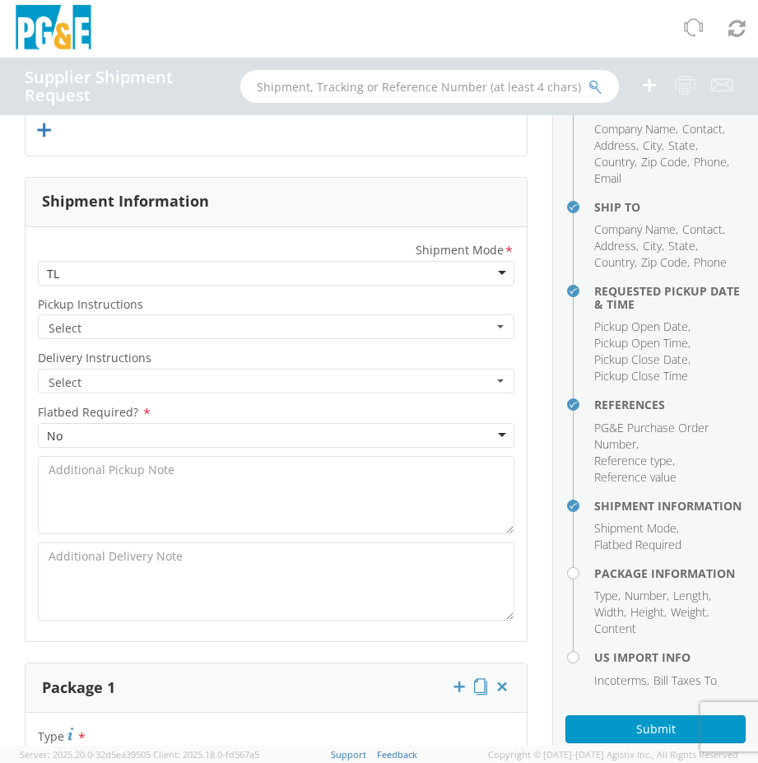
click at [104, 328] on span "Select" at bounding box center [271, 328] width 444 height 16
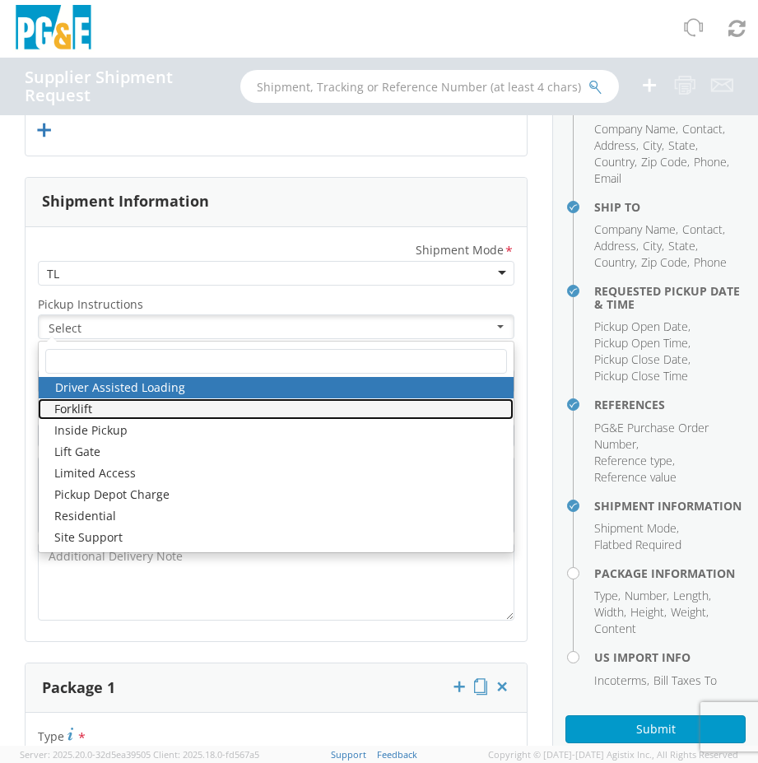
click at [95, 408] on link "Forklift" at bounding box center [276, 408] width 476 height 21
click at [80, 402] on link "Forklift" at bounding box center [276, 408] width 476 height 21
click at [63, 410] on link "Forklift" at bounding box center [276, 408] width 476 height 21
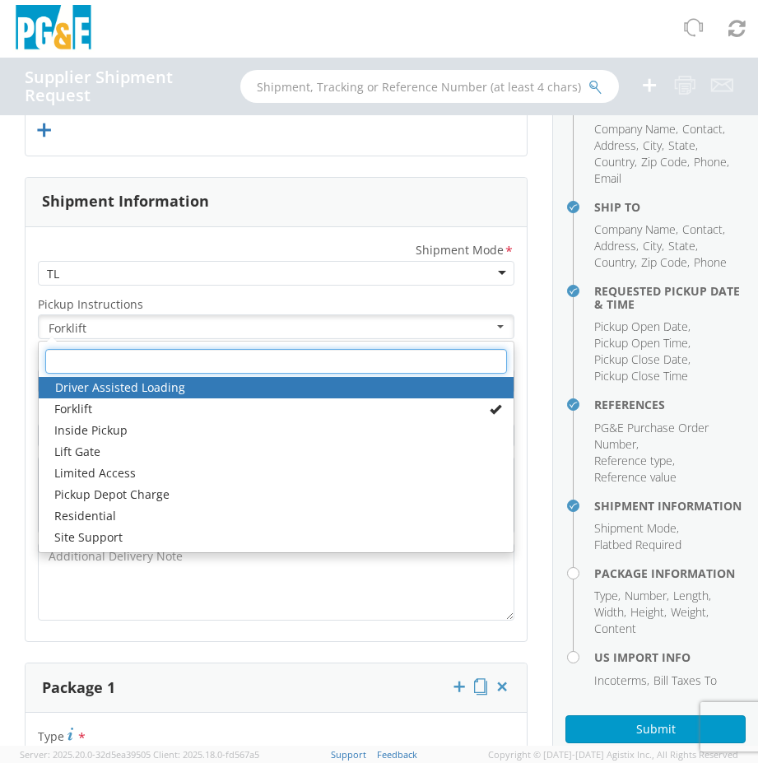
click at [88, 359] on input "text" at bounding box center [276, 361] width 462 height 25
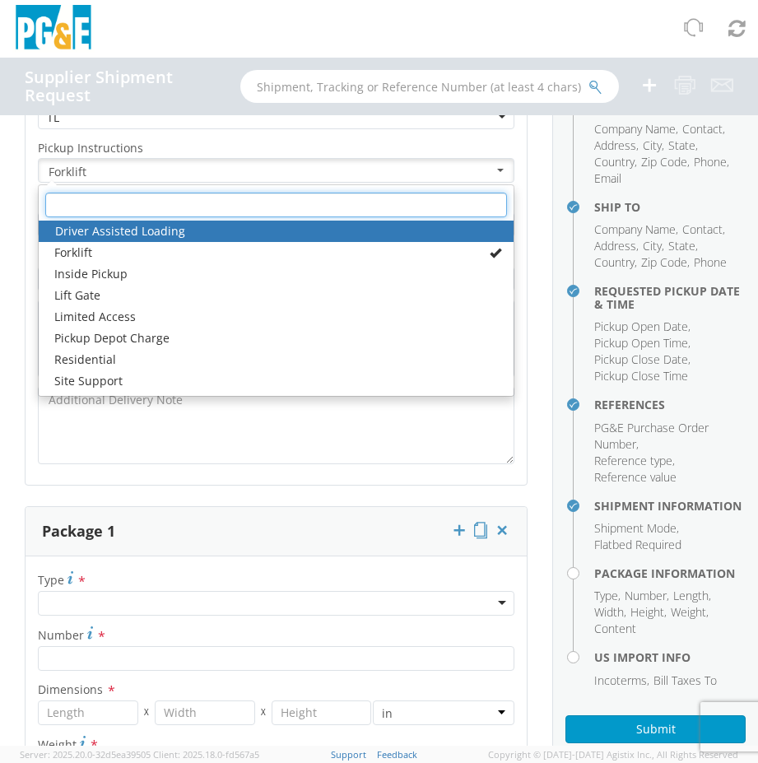
scroll to position [1952, 0]
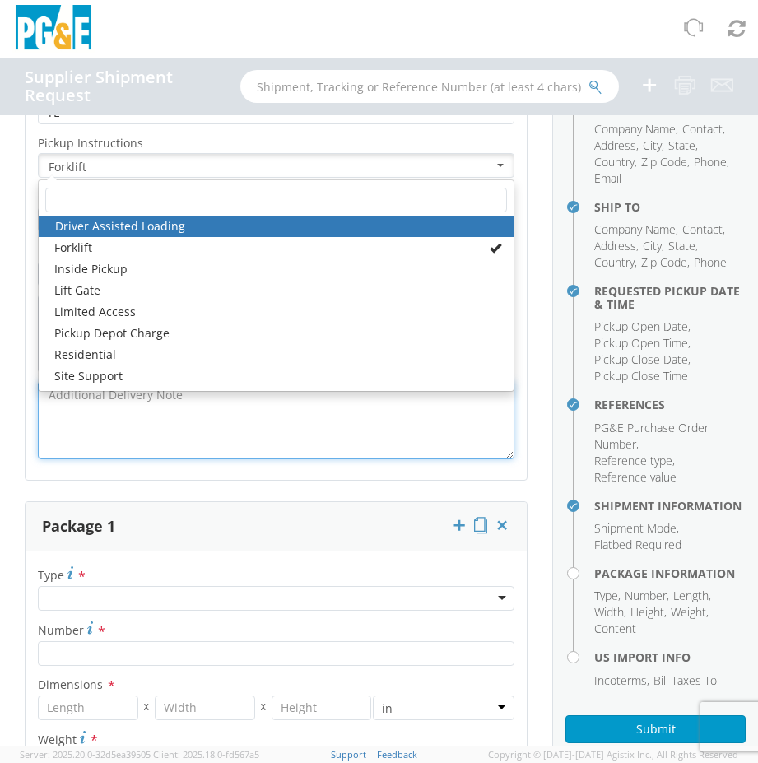
click at [454, 450] on textarea at bounding box center [276, 420] width 476 height 78
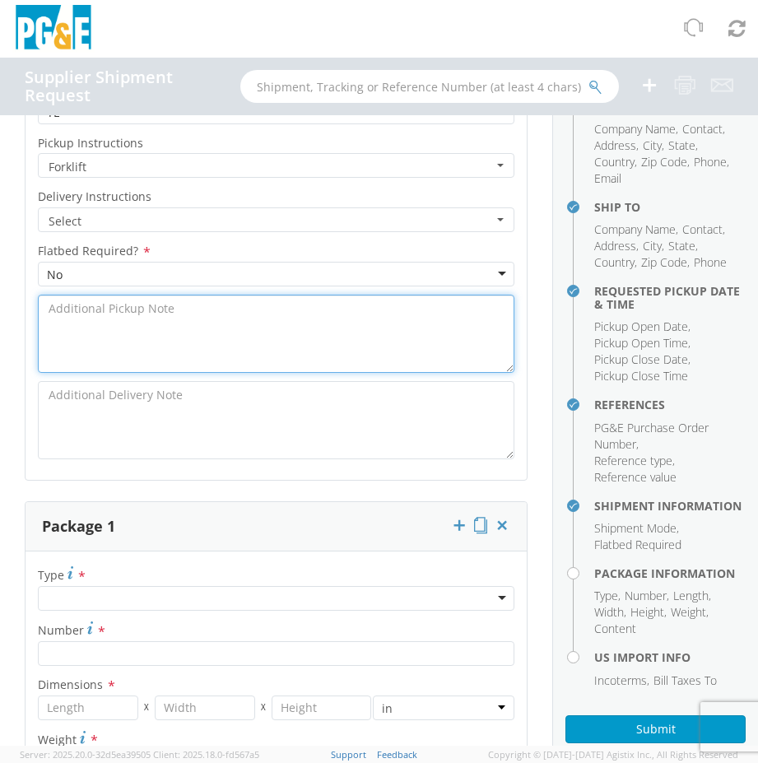
click at [91, 320] on textarea at bounding box center [276, 334] width 476 height 78
type textarea "Crate Wood"
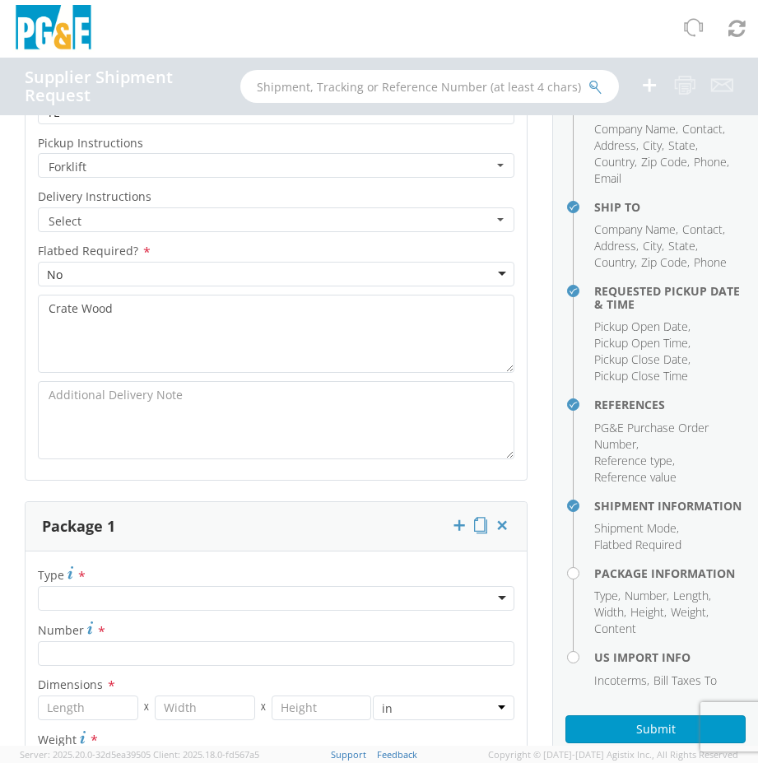
click at [102, 265] on div "No" at bounding box center [276, 274] width 476 height 25
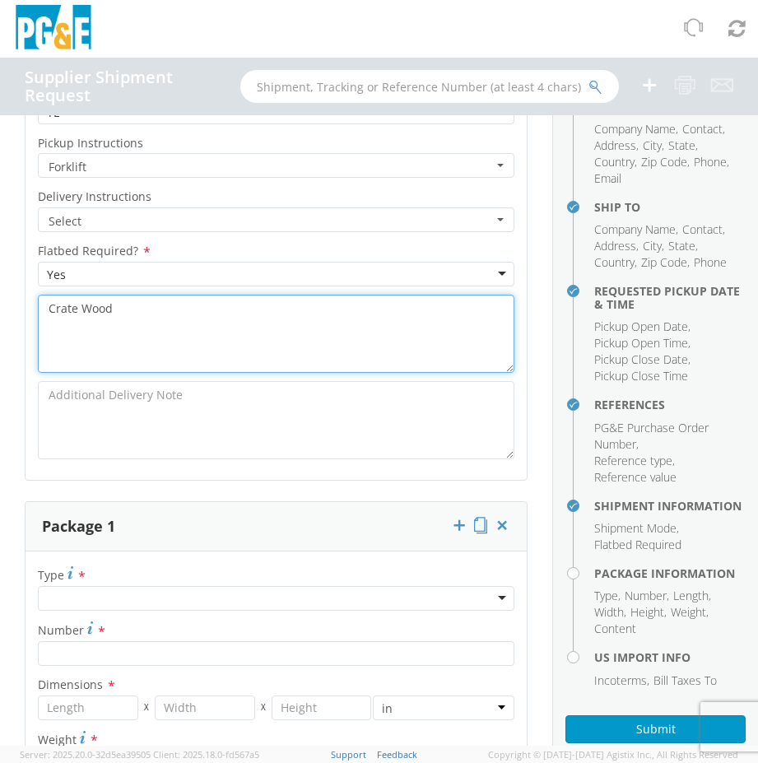
click at [197, 328] on textarea "Crate Wood" at bounding box center [276, 334] width 476 height 78
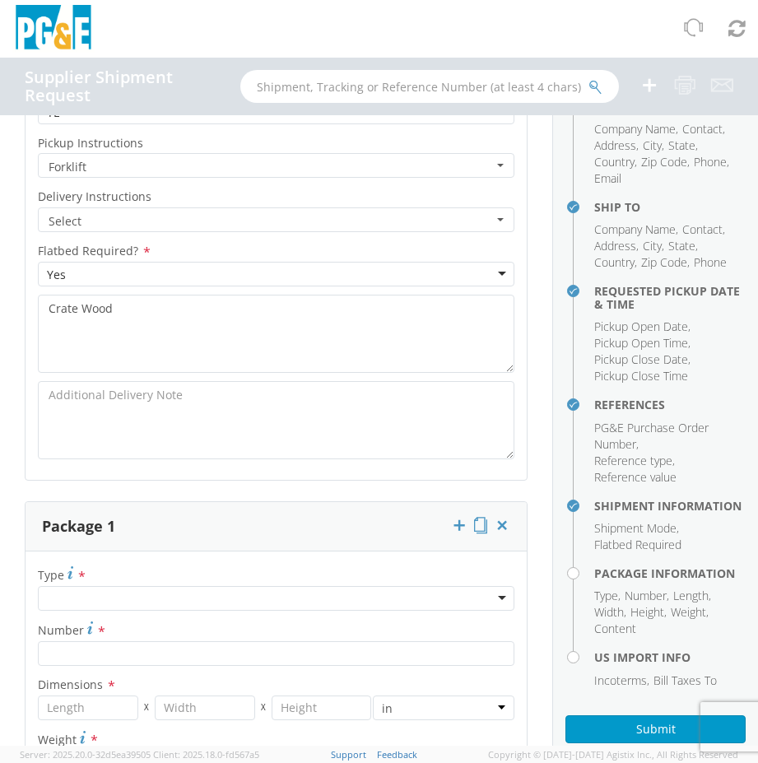
click at [489, 216] on button "Select" at bounding box center [276, 219] width 476 height 25
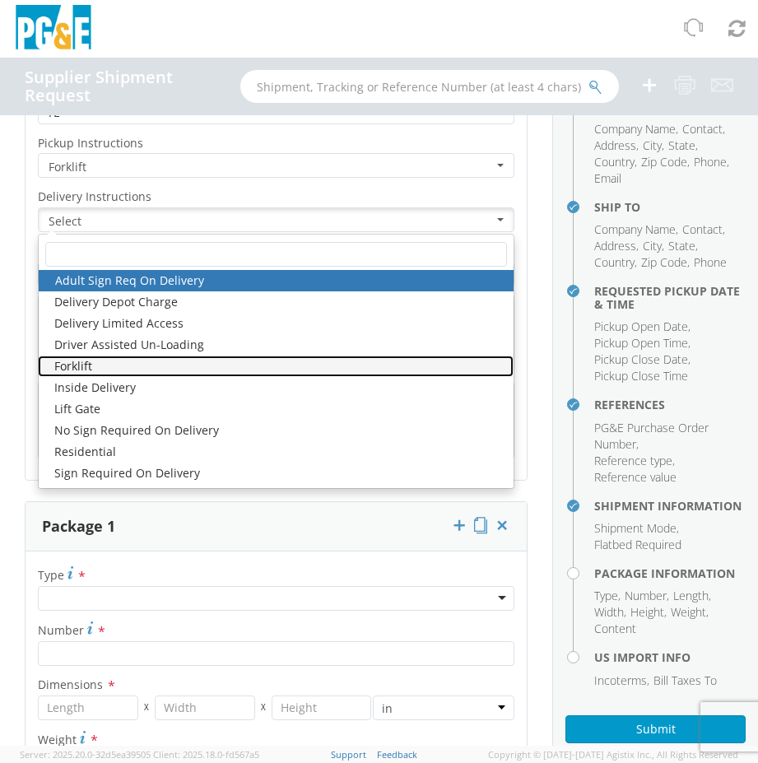
click at [86, 360] on link "Forklift" at bounding box center [276, 366] width 476 height 21
click at [70, 365] on link "Forklift" at bounding box center [276, 366] width 476 height 21
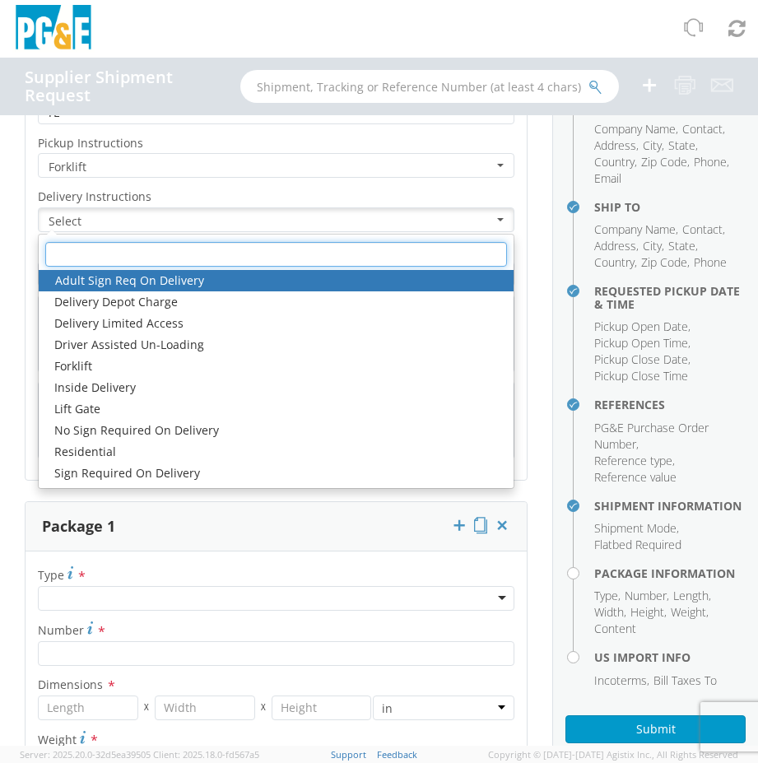
click at [289, 243] on input "text" at bounding box center [276, 254] width 462 height 25
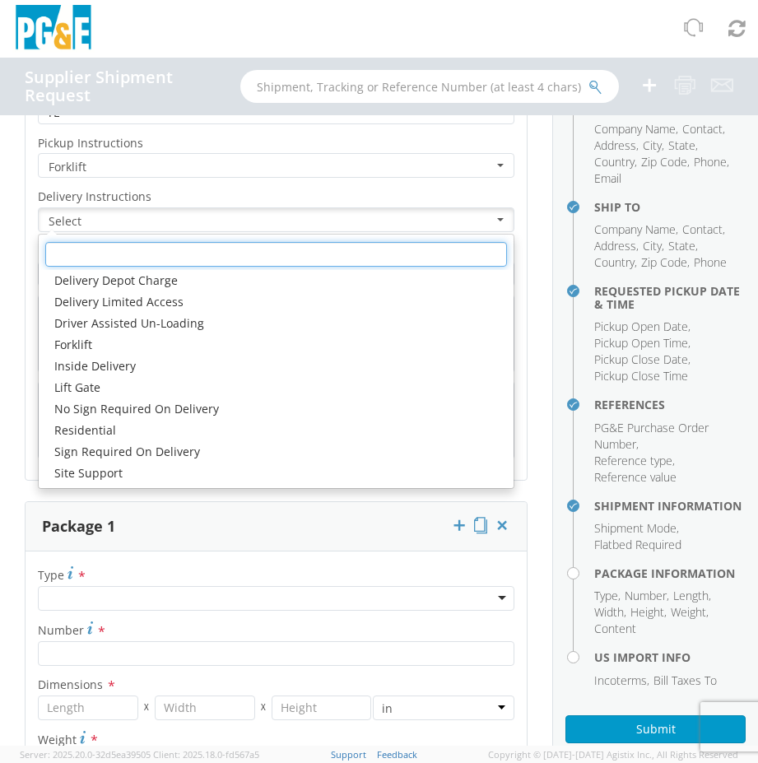
scroll to position [1870, 0]
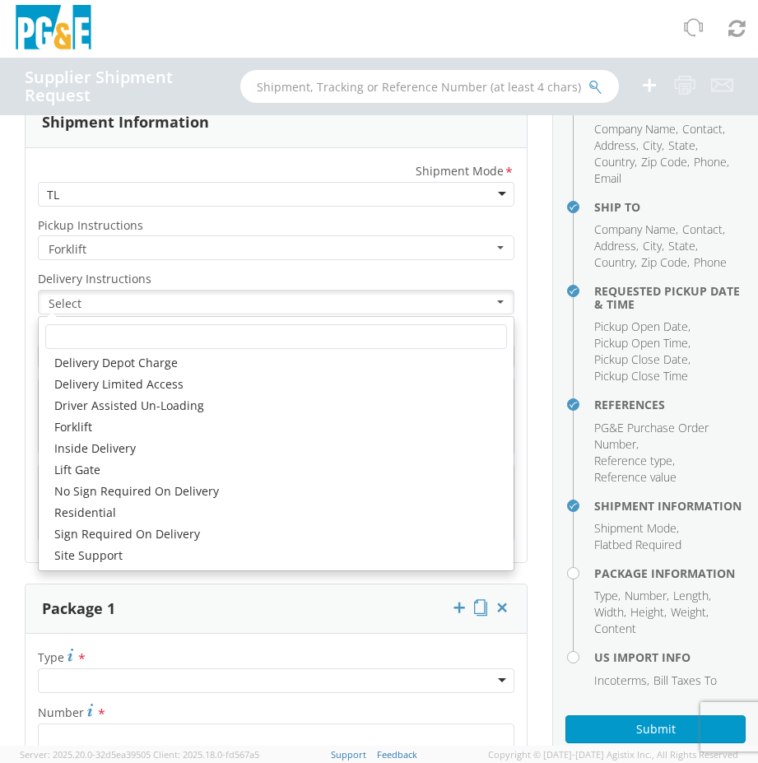
click at [516, 332] on div "Ship From Location Company Name * Thermofin Contact * [PERSON_NAME] Address * […" at bounding box center [276, 170] width 552 height 3851
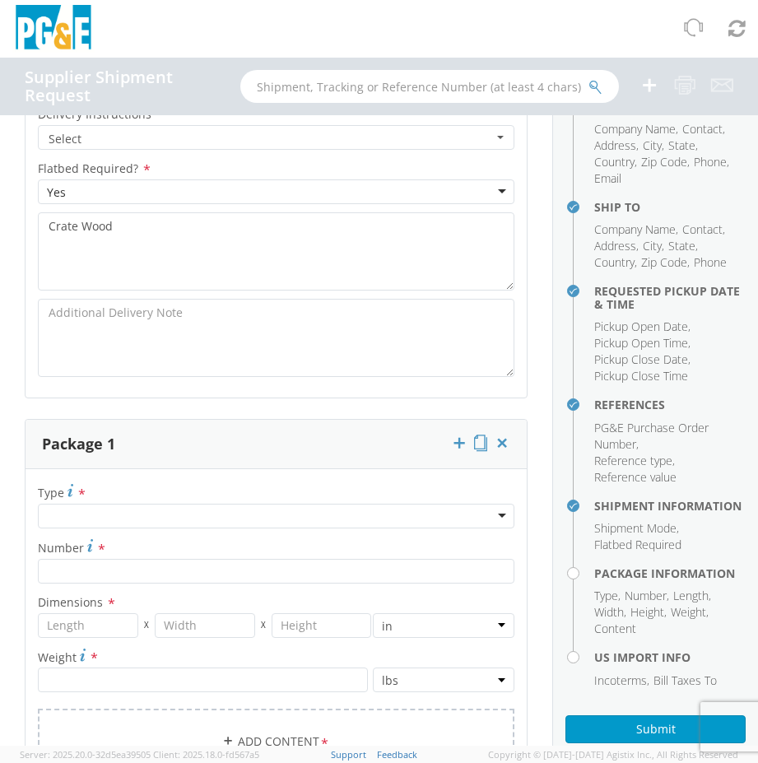
scroll to position [2117, 0]
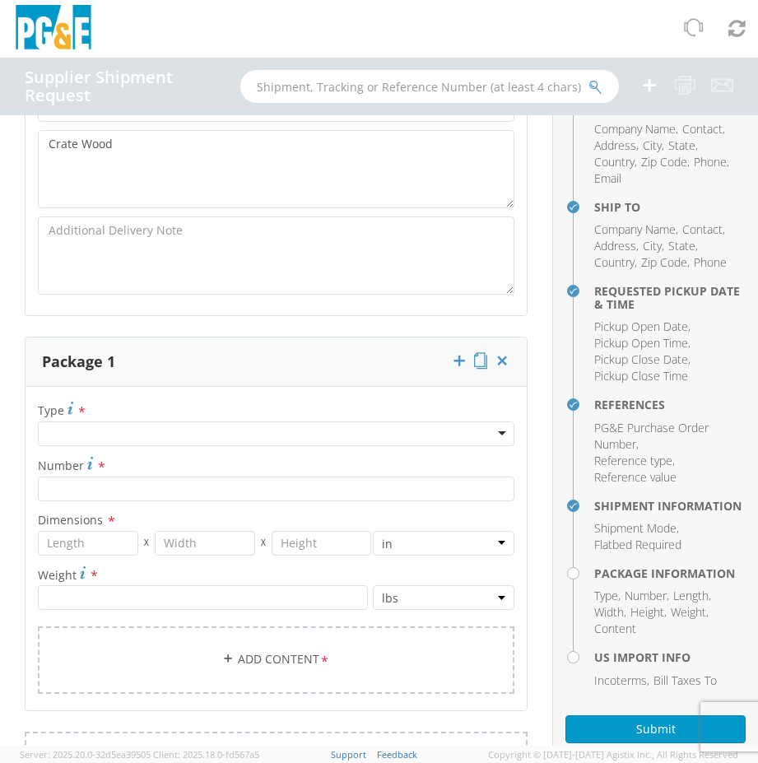
click at [75, 423] on div at bounding box center [276, 433] width 476 height 25
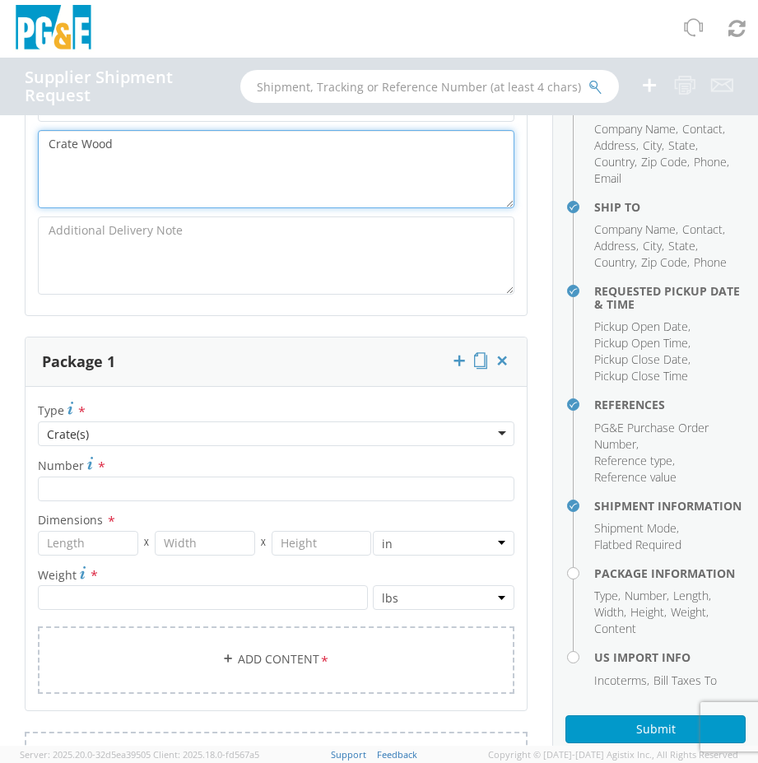
drag, startPoint x: 132, startPoint y: 148, endPoint x: 46, endPoint y: 151, distance: 85.6
click at [46, 151] on textarea "Crate Wood" at bounding box center [276, 169] width 476 height 78
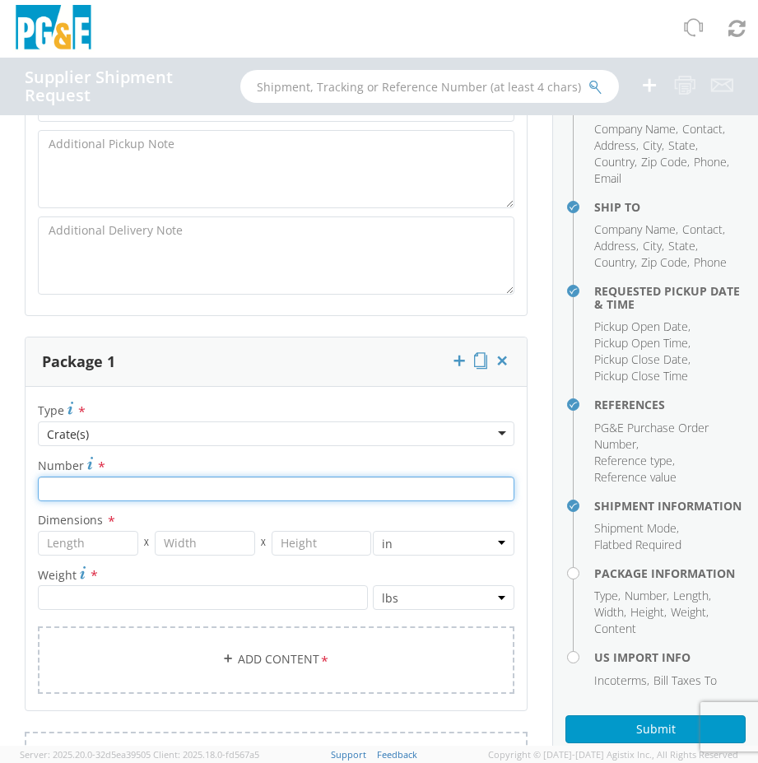
click at [125, 485] on input "Number *" at bounding box center [276, 488] width 476 height 25
type input "1"
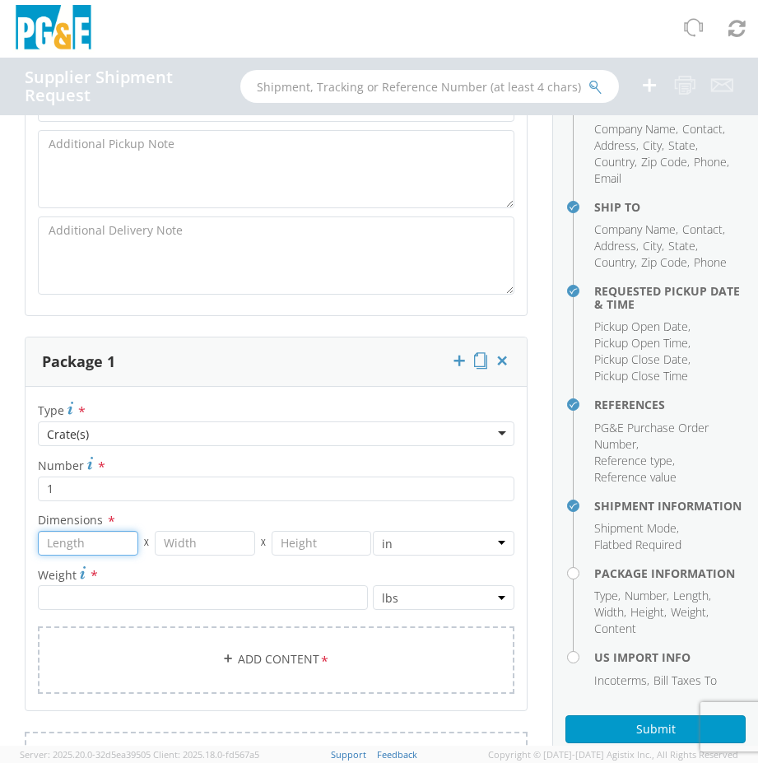
click at [91, 546] on input "number" at bounding box center [88, 543] width 100 height 25
type input "71"
click at [170, 547] on input "number" at bounding box center [205, 543] width 100 height 25
type input "71"
click at [303, 544] on input "number" at bounding box center [322, 543] width 100 height 25
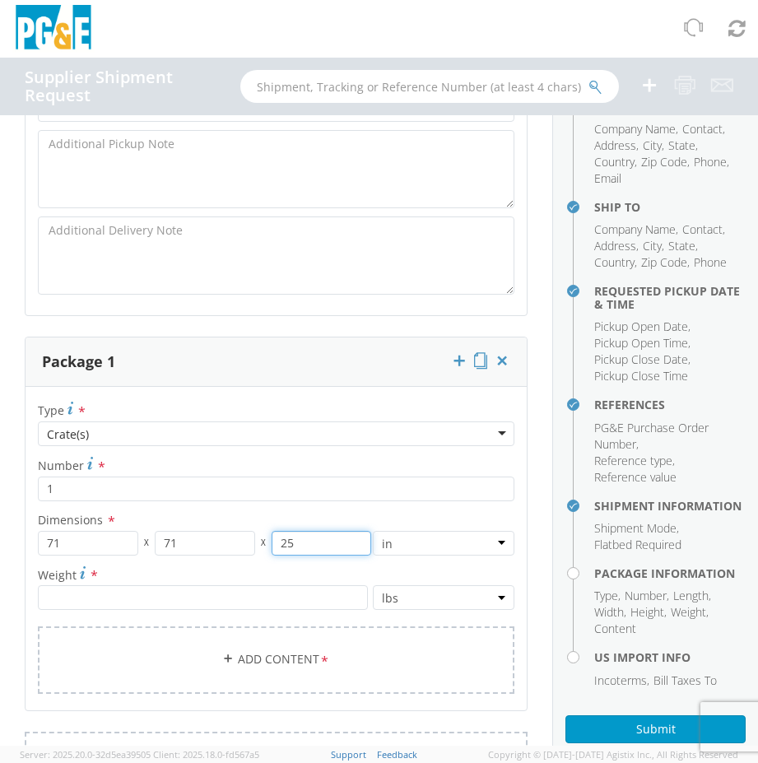
type input "25"
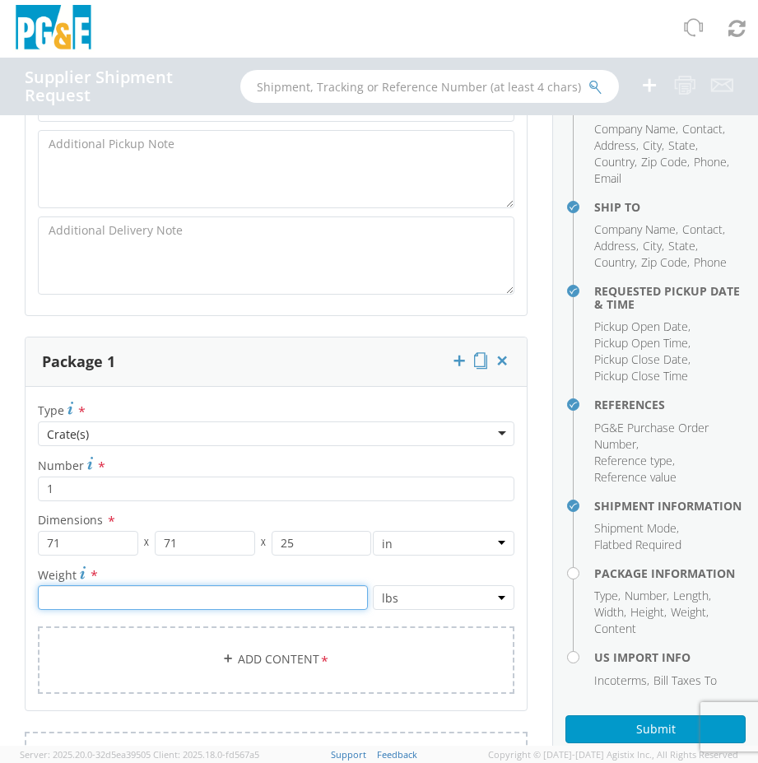
click at [119, 603] on input "number" at bounding box center [203, 597] width 330 height 25
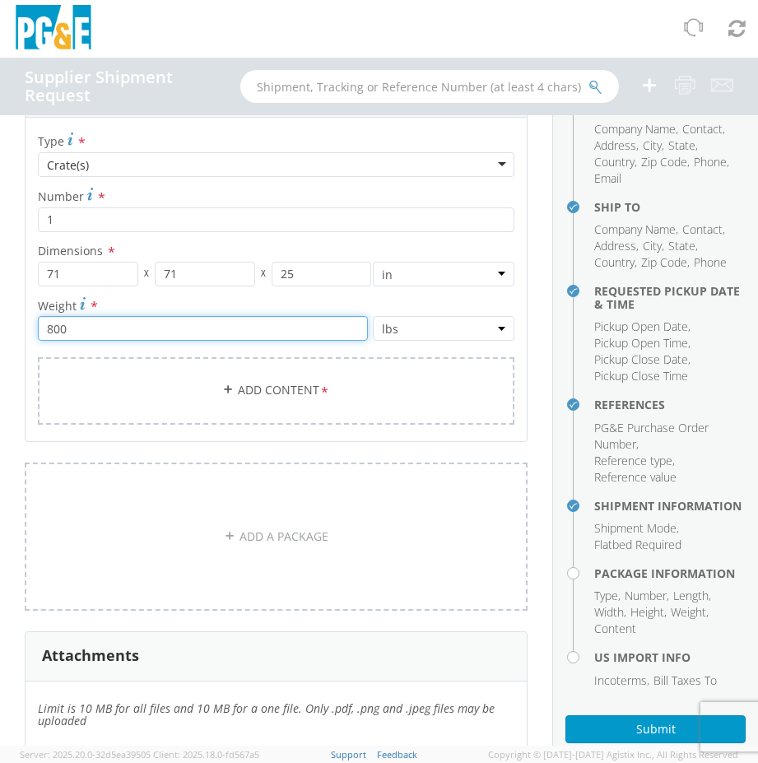
scroll to position [2391, 0]
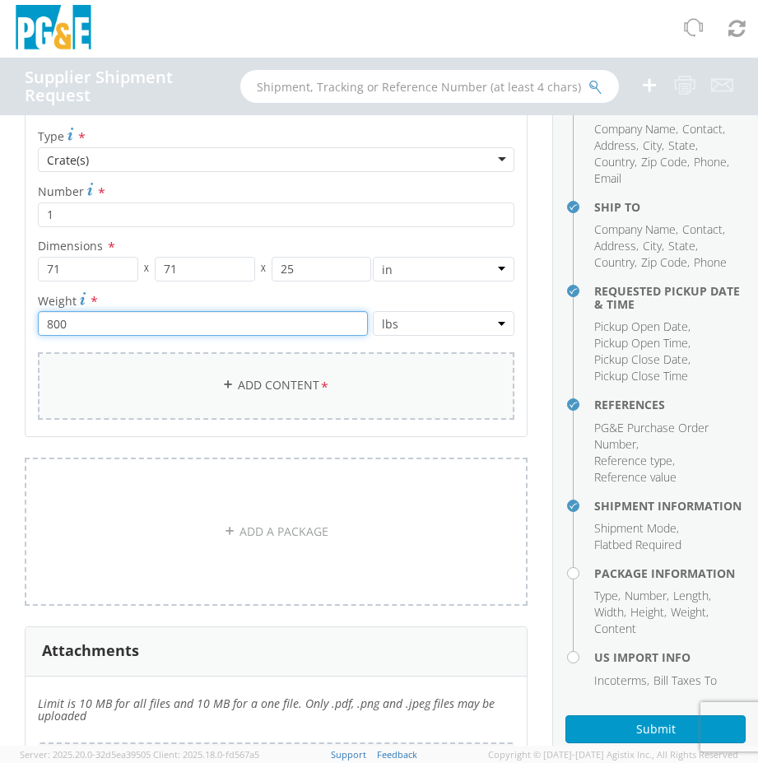
type input "800"
click at [230, 392] on link "Add Content *" at bounding box center [276, 385] width 476 height 67
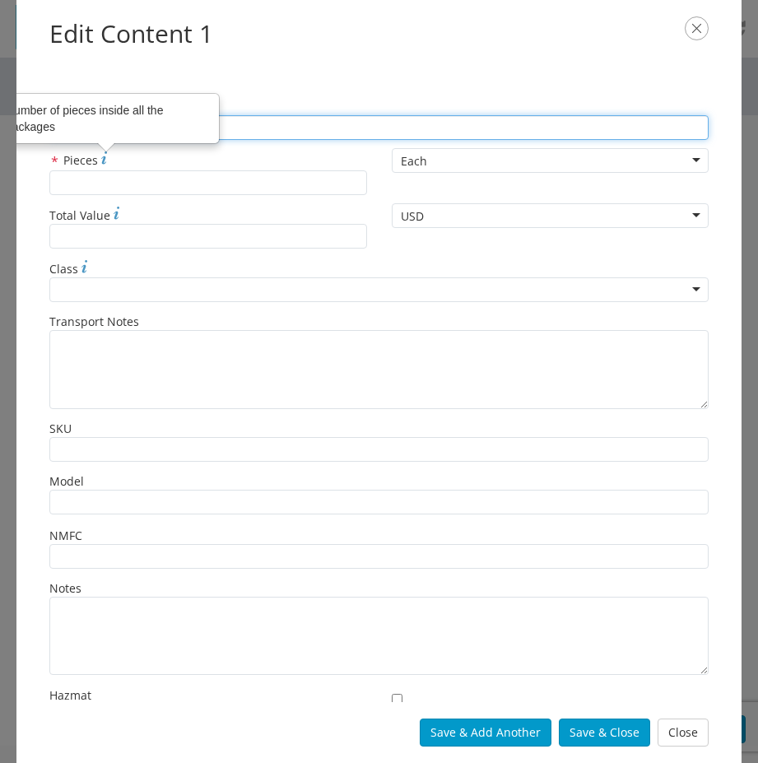
click at [275, 123] on input "* Product Name" at bounding box center [378, 127] width 659 height 25
click at [240, 126] on input "* Product Name" at bounding box center [378, 127] width 659 height 25
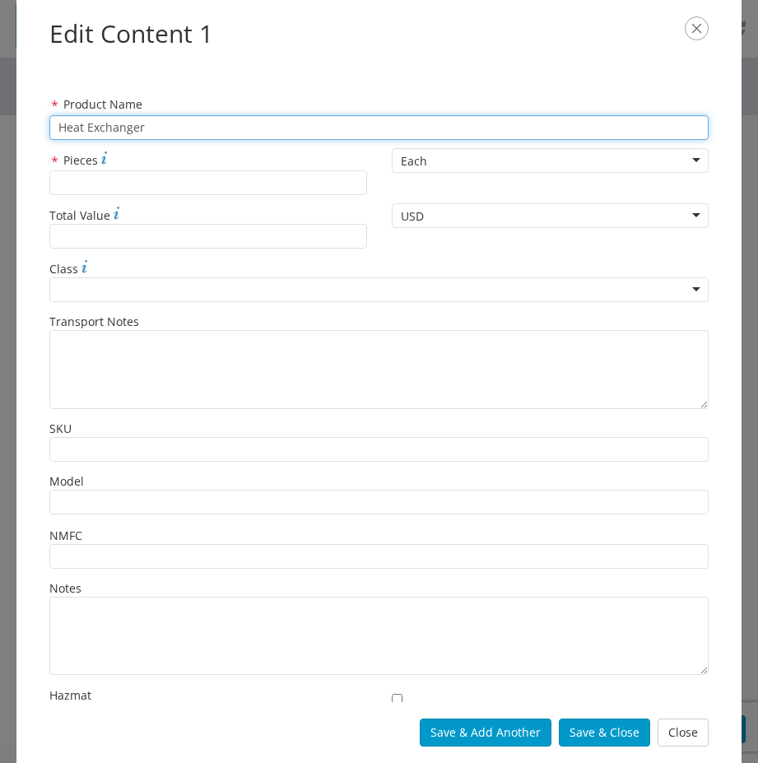
type input "Heat Exchanger"
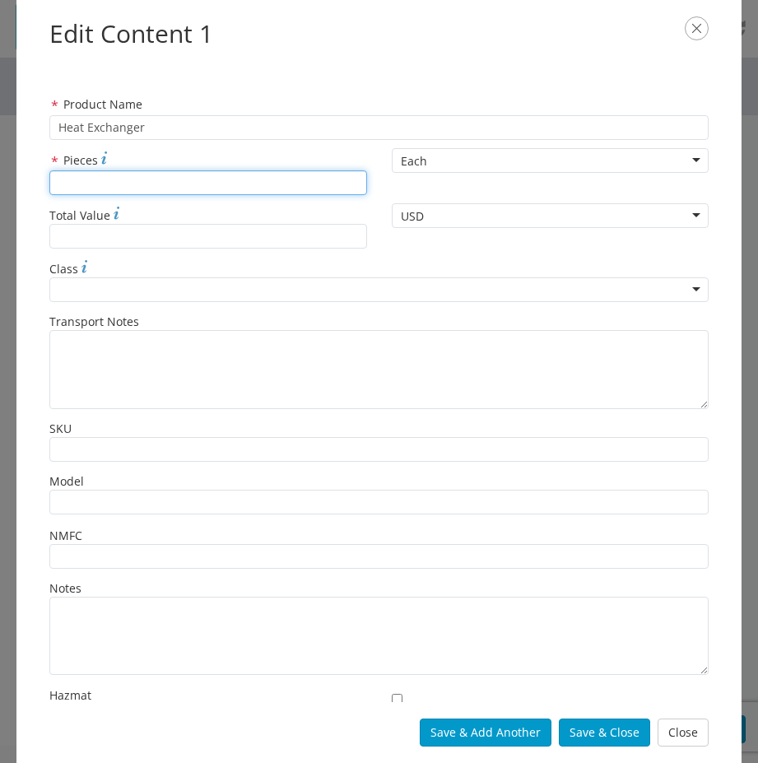
click at [220, 183] on input "* Pieces" at bounding box center [208, 182] width 318 height 25
type input "1"
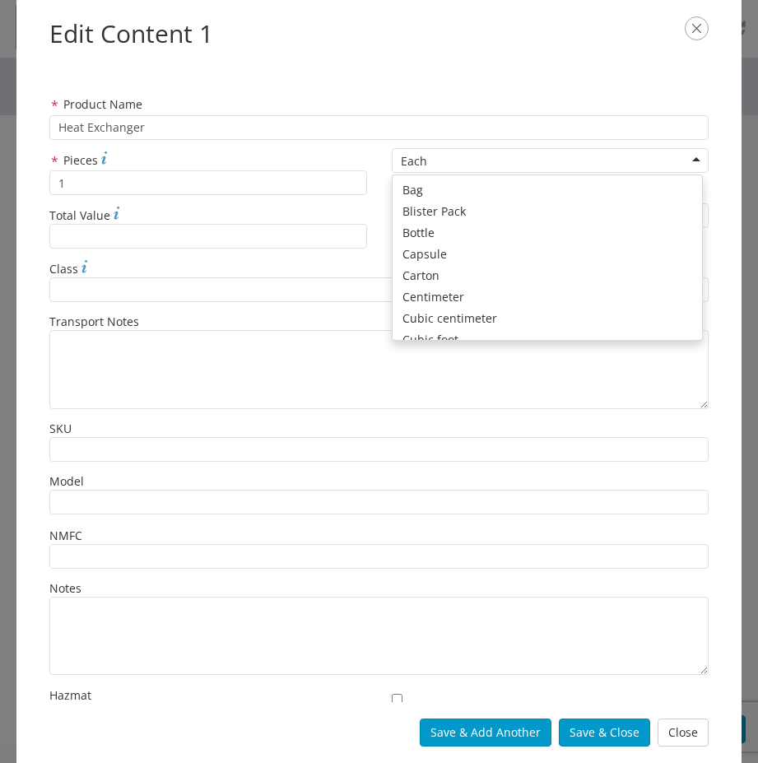
click at [686, 160] on div "Each" at bounding box center [551, 160] width 318 height 25
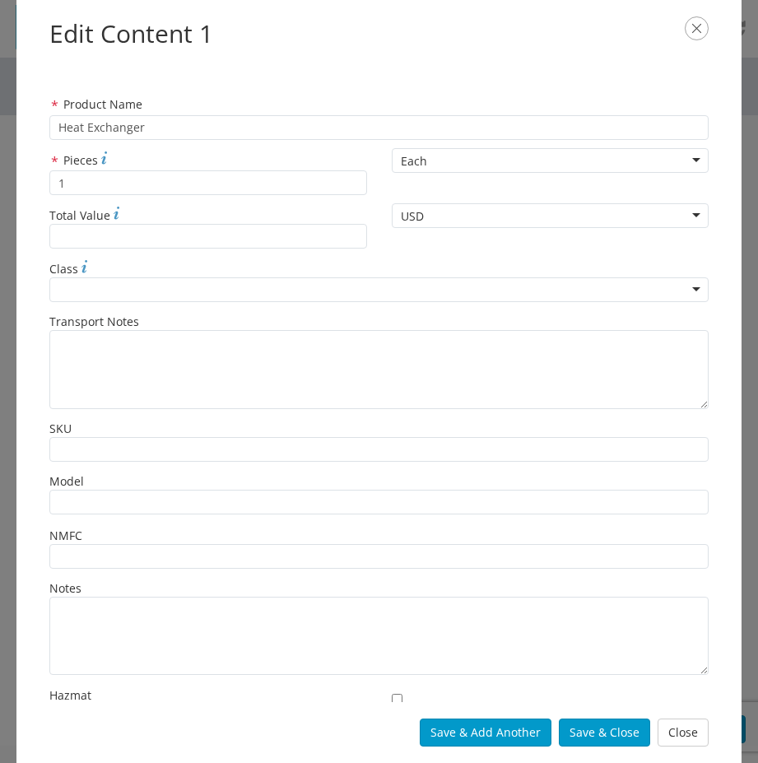
click at [686, 160] on div "Each" at bounding box center [551, 160] width 318 height 25
click at [687, 160] on div "Each" at bounding box center [551, 160] width 318 height 25
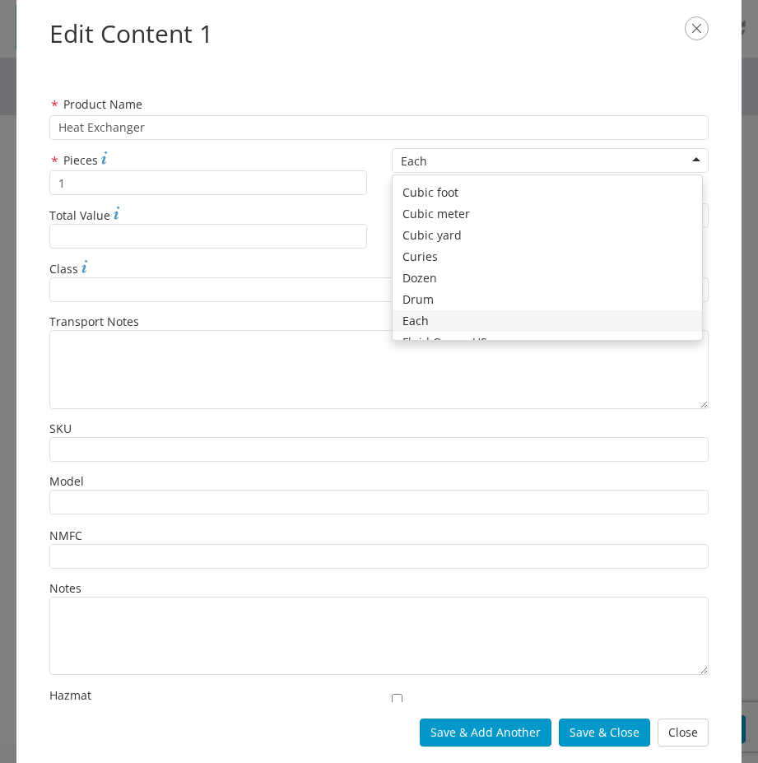
click at [679, 154] on div "Each" at bounding box center [551, 160] width 318 height 25
click at [700, 165] on div "Each Each Bag Blister Pack Bottle Capsule Carton Centimeter Cubic centimeter Cu…" at bounding box center [550, 160] width 342 height 25
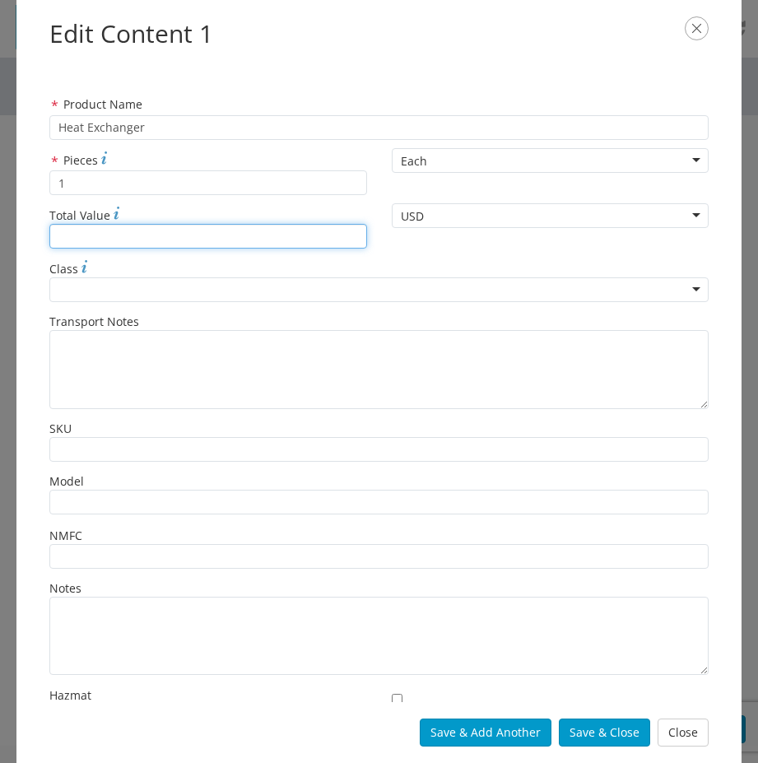
click at [99, 238] on input "* Total Value" at bounding box center [208, 236] width 318 height 25
click at [114, 237] on input "* Total Value" at bounding box center [208, 236] width 318 height 25
click at [74, 235] on input "48000" at bounding box center [208, 236] width 318 height 25
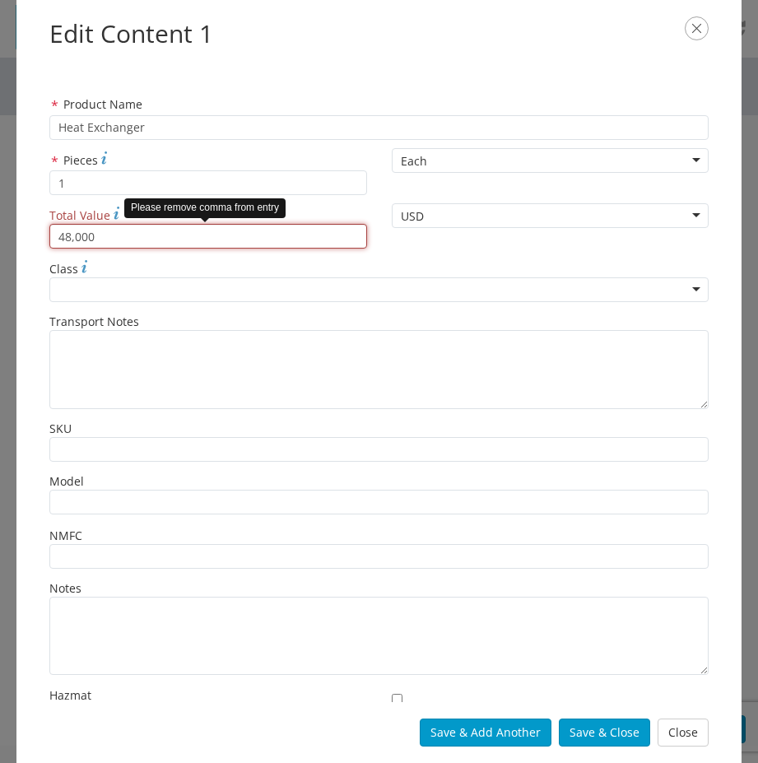
click at [130, 235] on input "48,000" at bounding box center [208, 236] width 318 height 25
drag, startPoint x: 130, startPoint y: 235, endPoint x: 74, endPoint y: 244, distance: 56.7
click at [74, 244] on input "48,0000" at bounding box center [208, 236] width 318 height 25
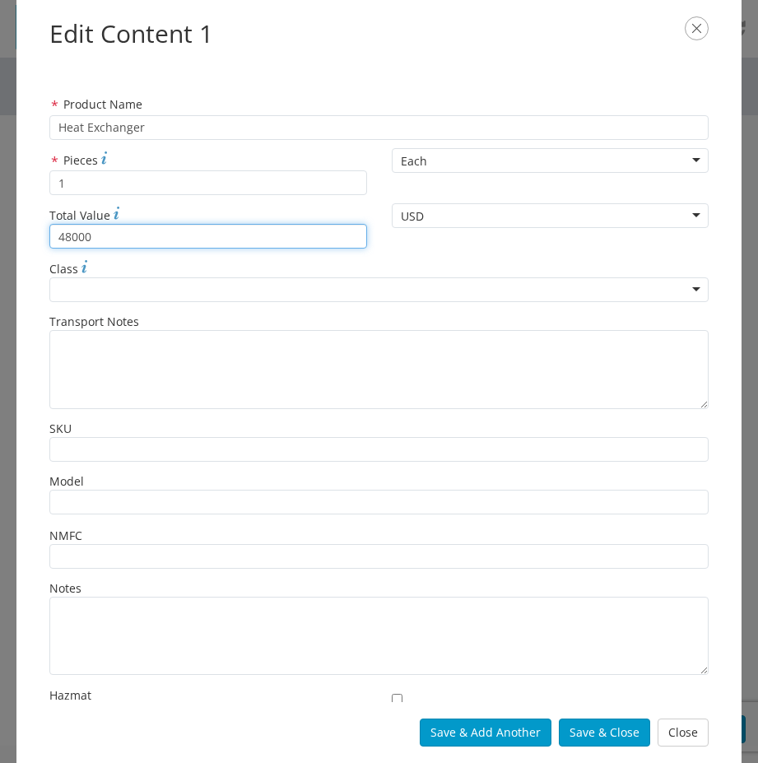
type input "48000"
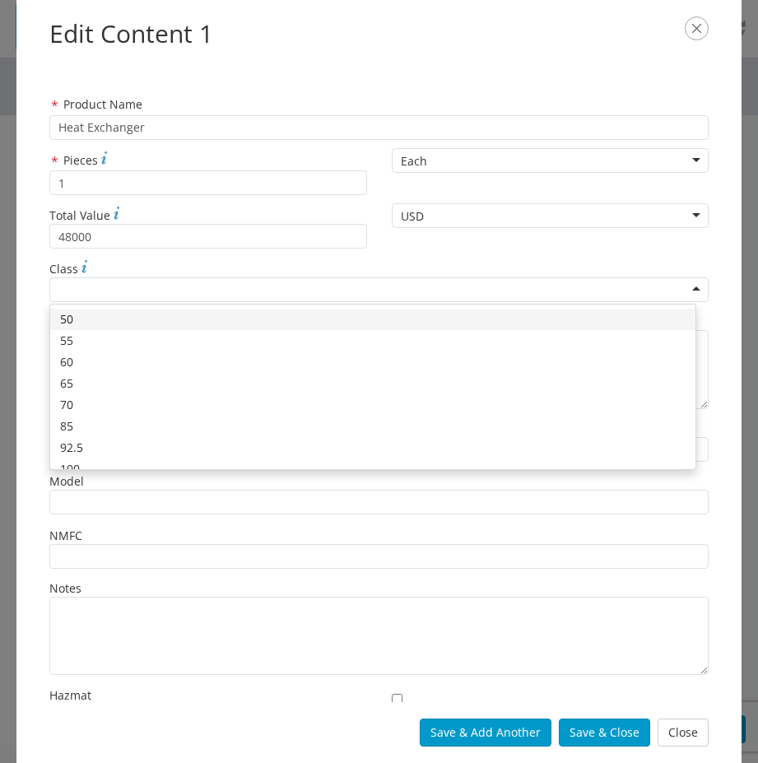
click at [128, 284] on div at bounding box center [378, 289] width 659 height 25
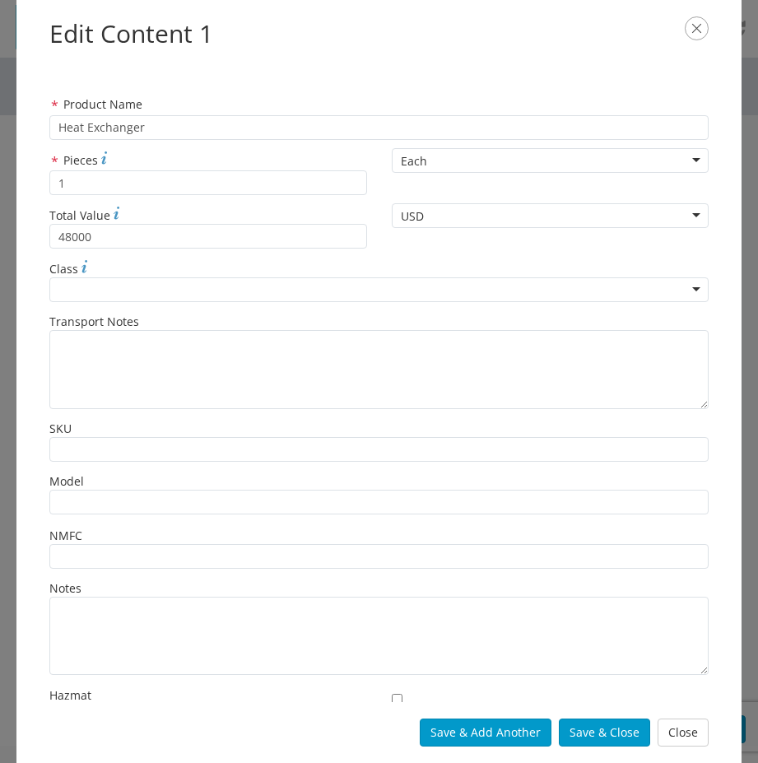
click at [128, 284] on div at bounding box center [378, 289] width 659 height 25
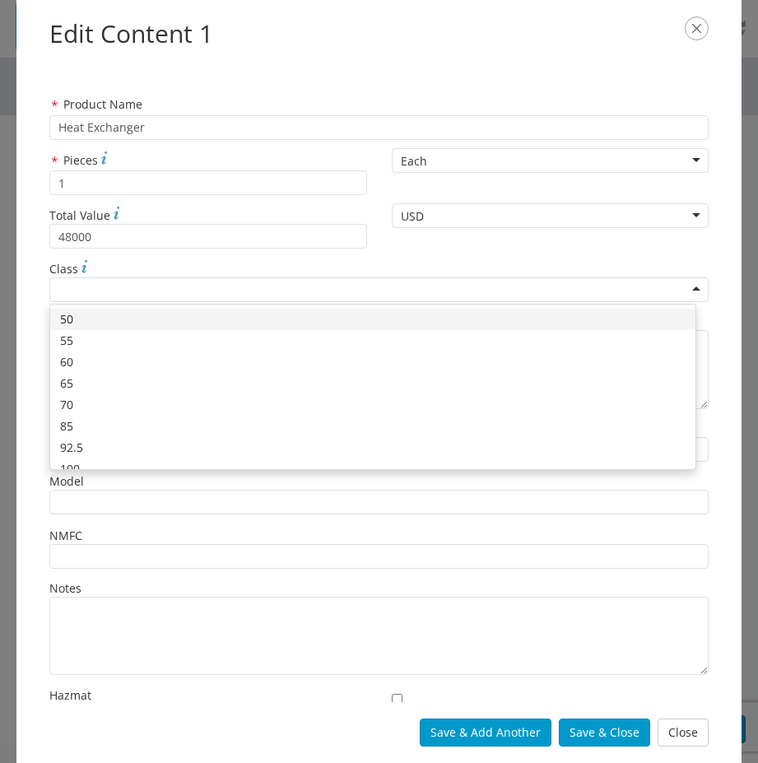
click at [683, 293] on div at bounding box center [378, 289] width 659 height 25
click at [742, 277] on div "Edit Content 1 * Product Name Heat Exchanger * Pieces 1 Each Each Bag Blister P…" at bounding box center [379, 381] width 758 height 763
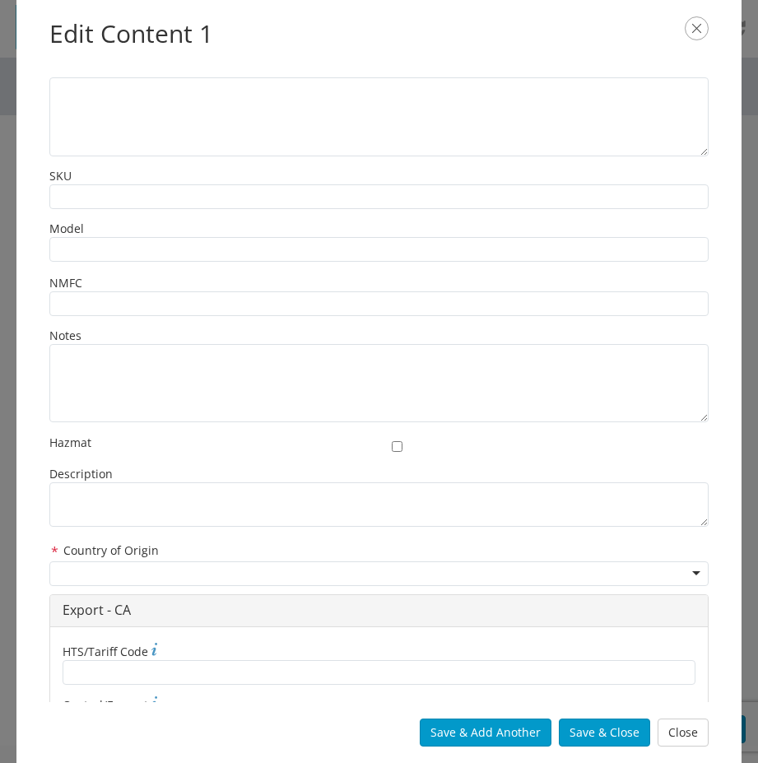
scroll to position [335, 0]
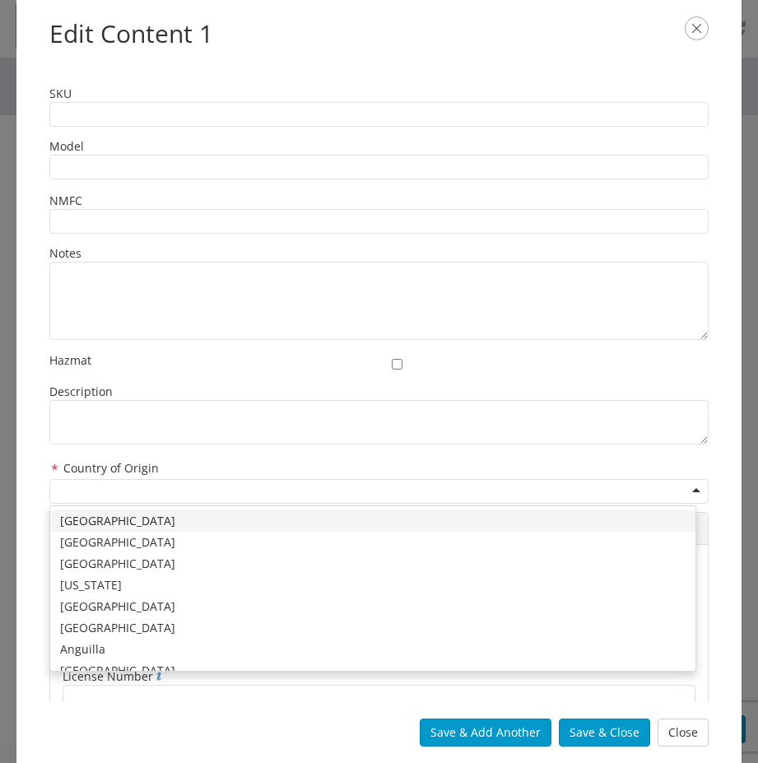
click at [679, 496] on div at bounding box center [378, 491] width 659 height 25
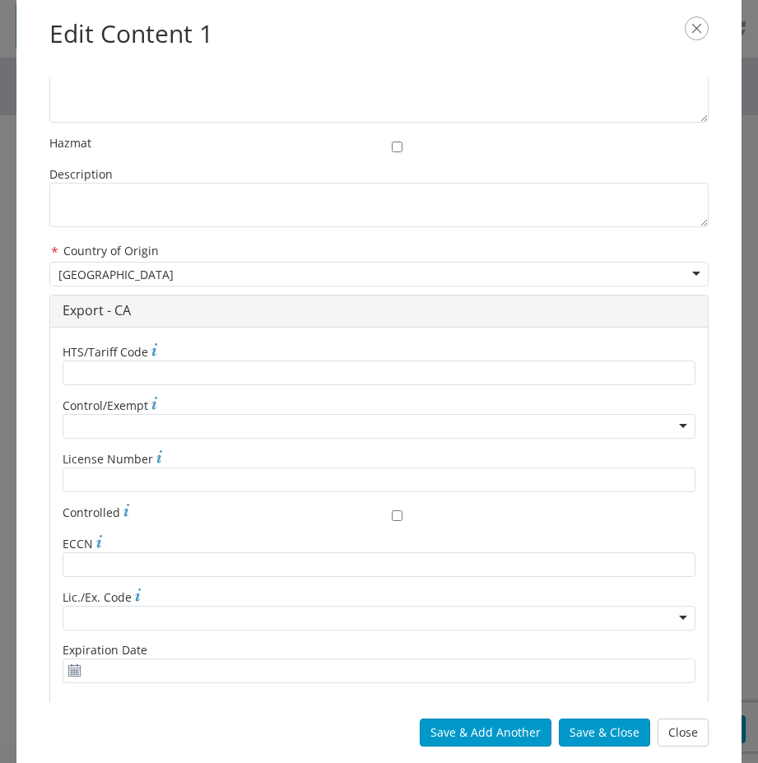
scroll to position [555, 0]
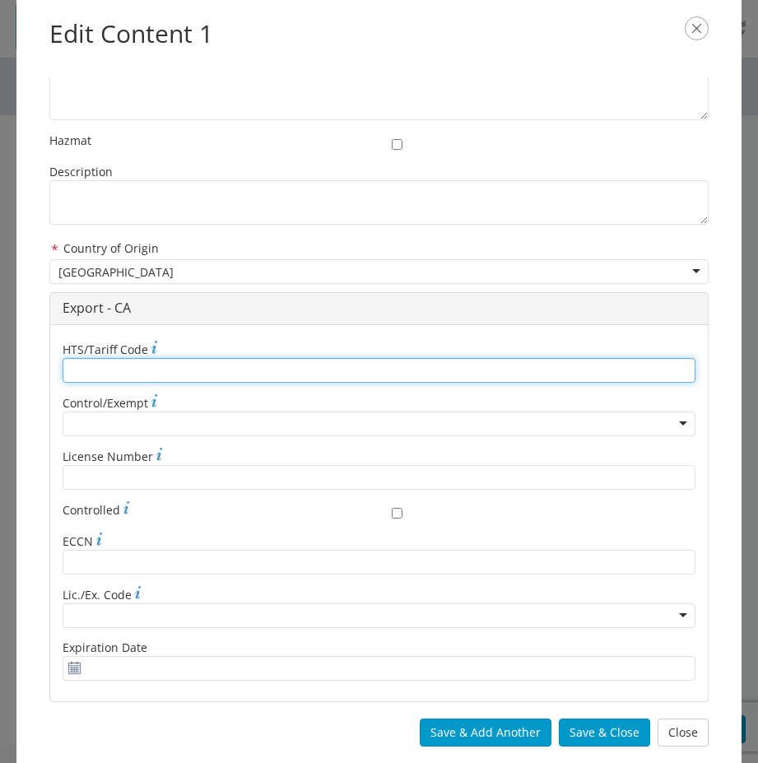
click at [91, 371] on input "* HTS/Tariff Code" at bounding box center [379, 370] width 633 height 25
click at [98, 374] on input "* HTS/Tariff Code" at bounding box center [379, 370] width 633 height 25
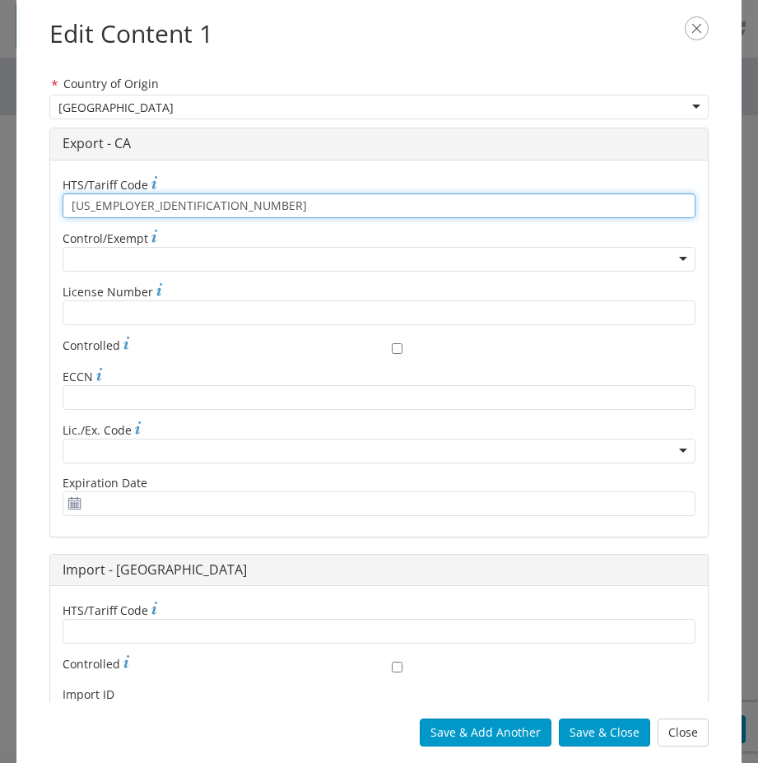
scroll to position [799, 0]
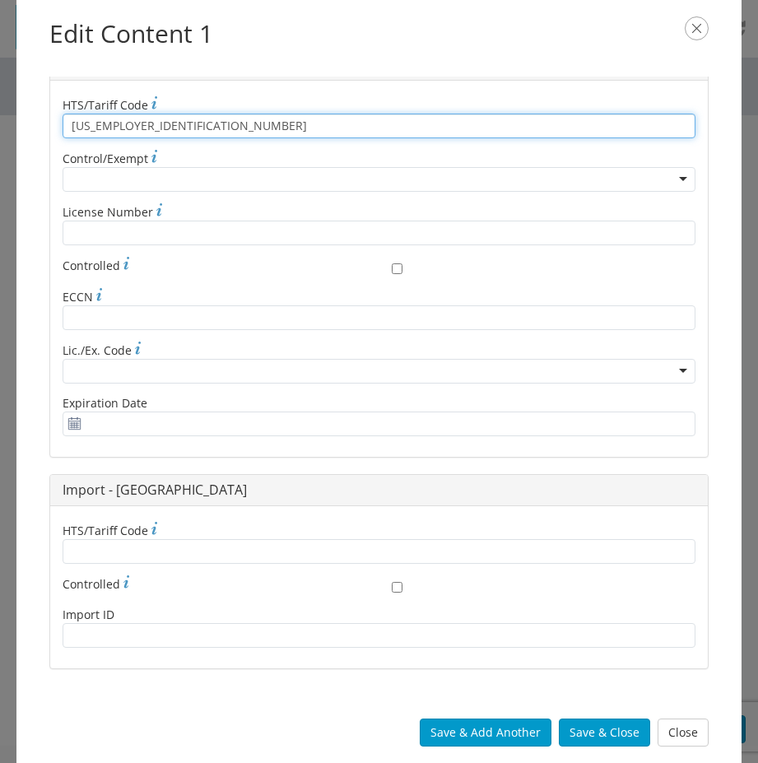
type input "[US_EMPLOYER_IDENTIFICATION_NUMBER]"
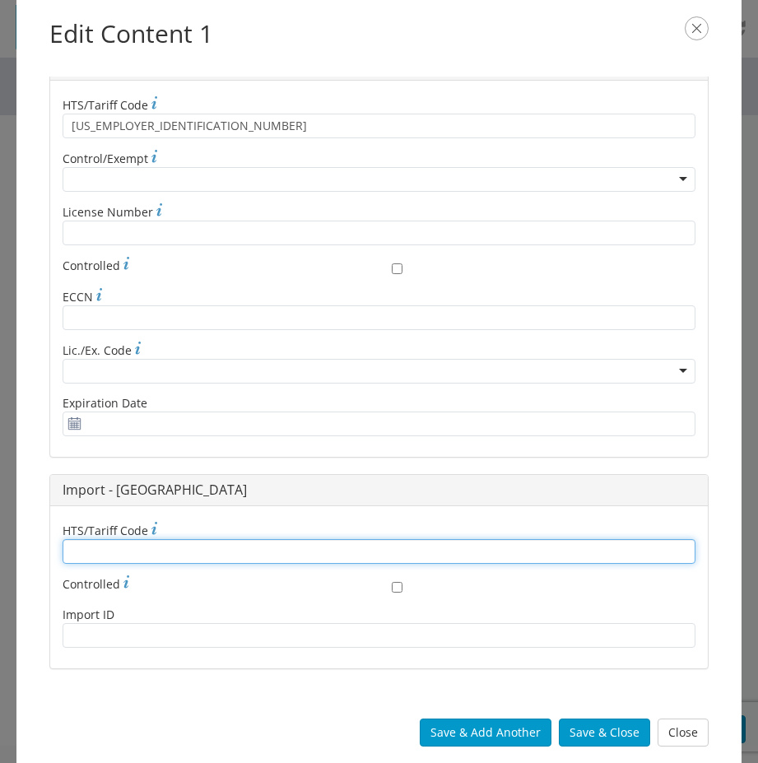
click at [148, 551] on input "* HTS/Tariff Code" at bounding box center [379, 551] width 633 height 25
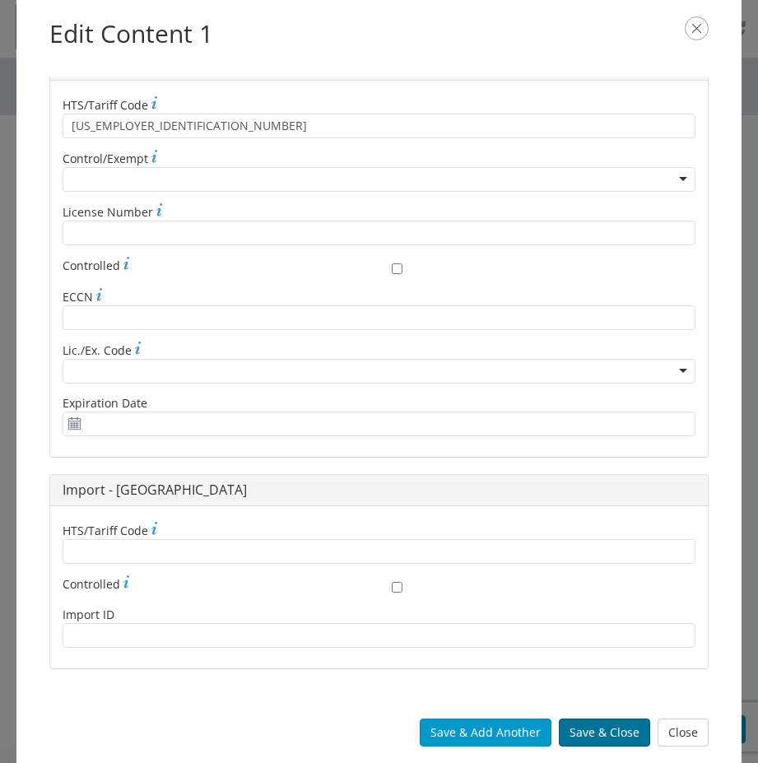
click at [596, 728] on button "Save & Close" at bounding box center [604, 732] width 91 height 28
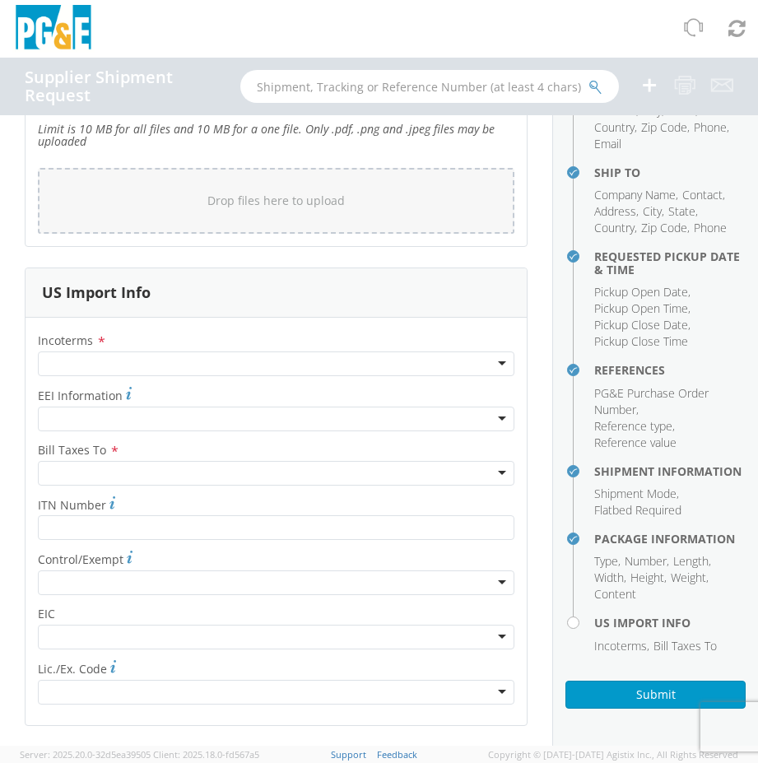
scroll to position [3079, 0]
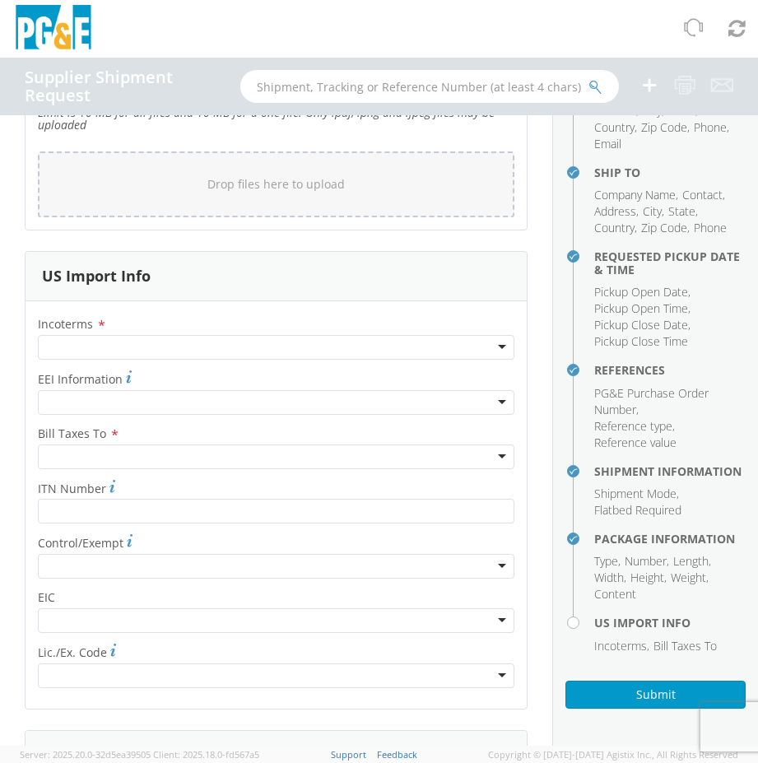
click at [487, 349] on div at bounding box center [276, 347] width 476 height 25
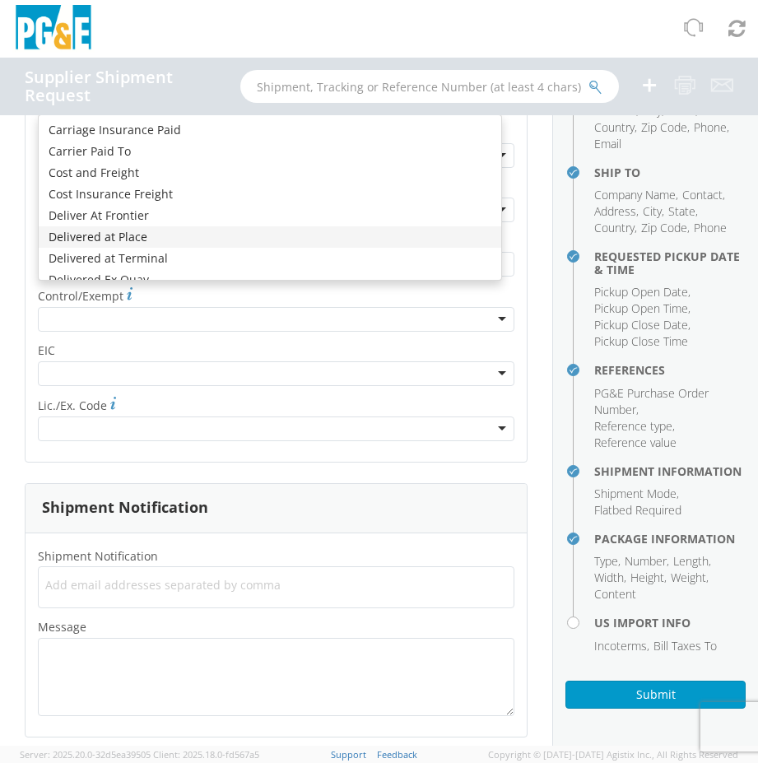
scroll to position [3162, 0]
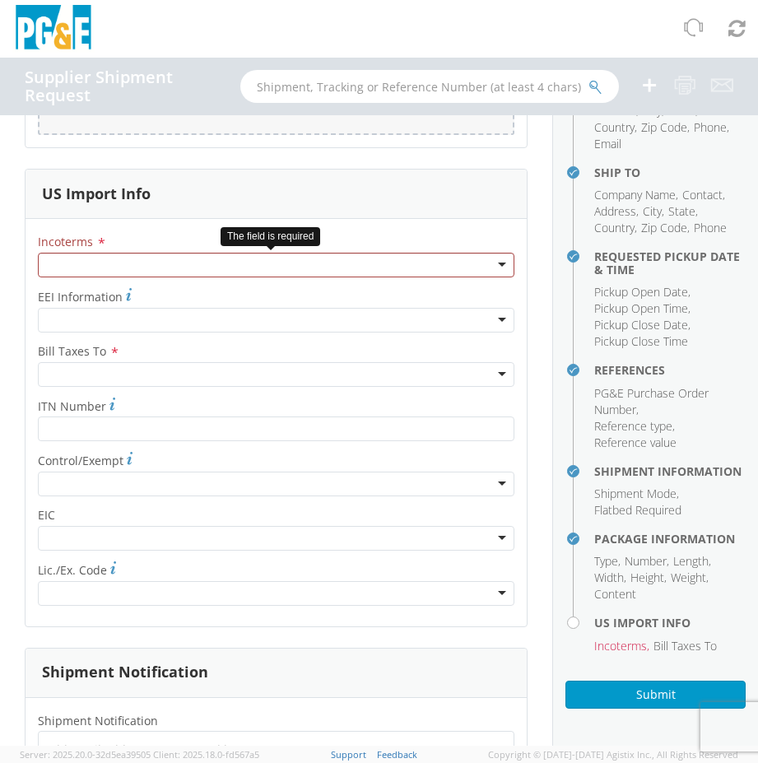
click at [139, 267] on div at bounding box center [276, 265] width 476 height 25
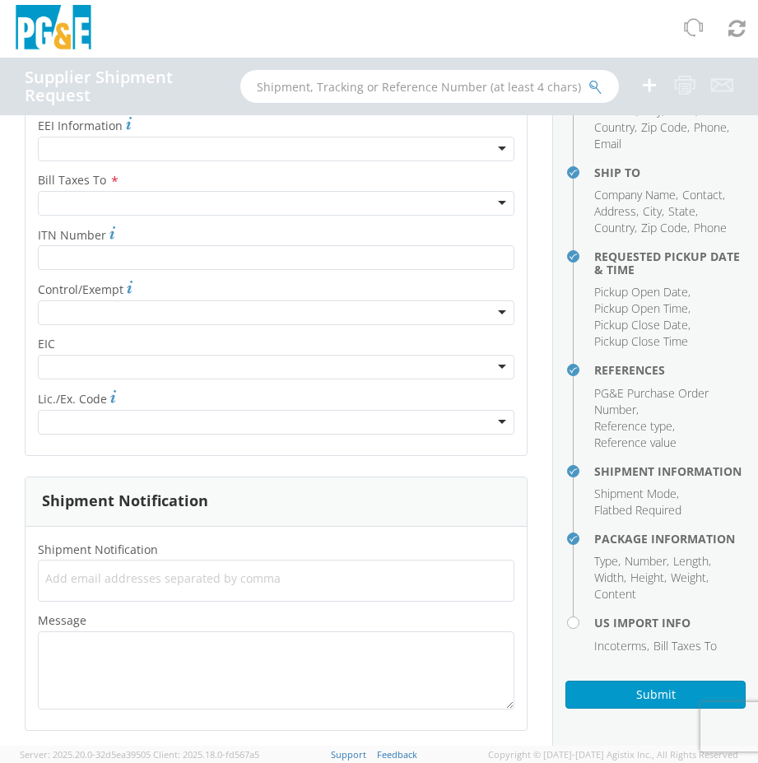
scroll to position [3339, 0]
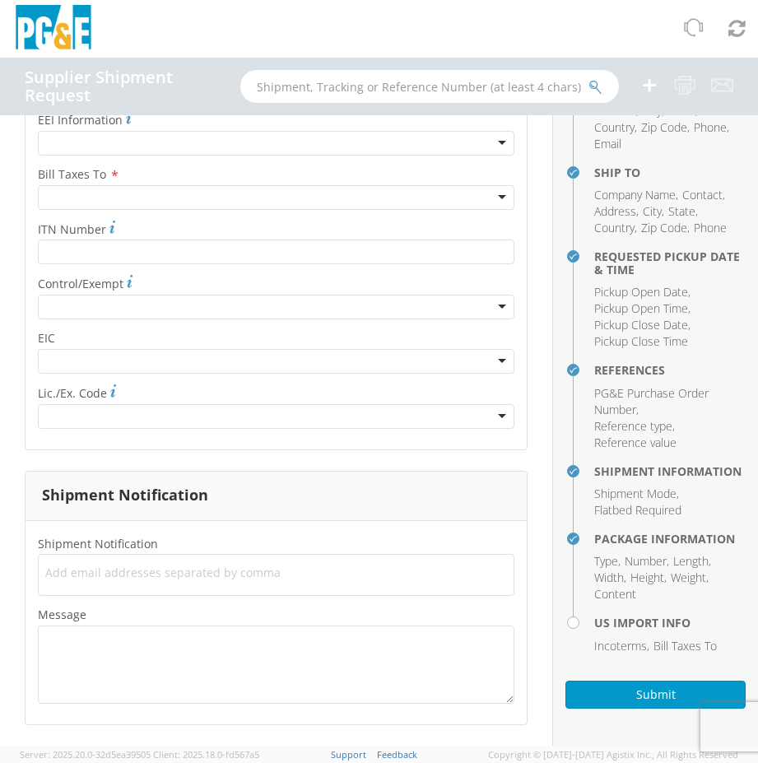
click at [650, 616] on h4 "US Import Info" at bounding box center [669, 622] width 151 height 12
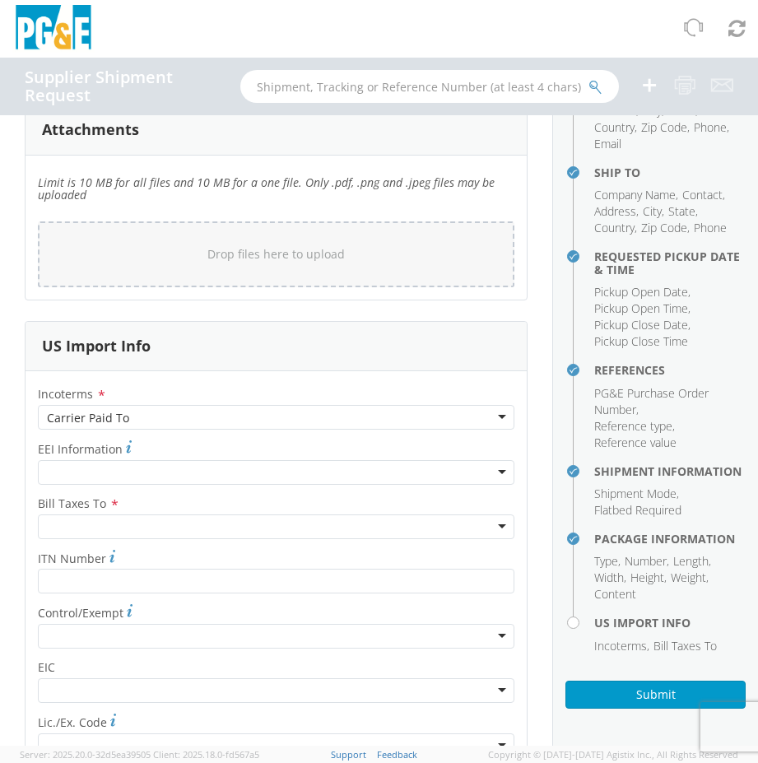
click at [109, 520] on div at bounding box center [276, 526] width 476 height 25
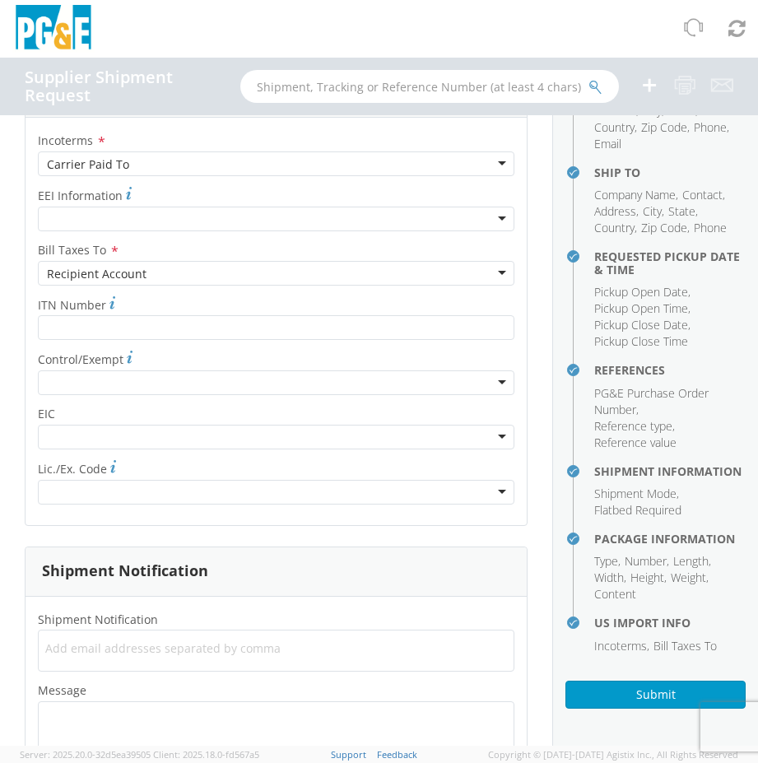
scroll to position [3339, 0]
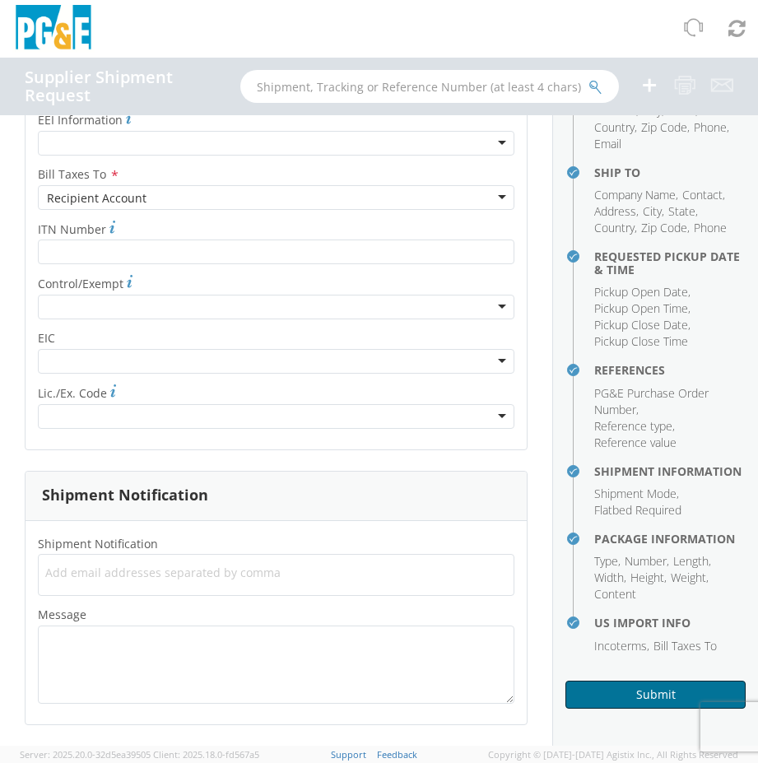
click at [661, 699] on button "Submit" at bounding box center [655, 695] width 180 height 28
